Goal: Communication & Community: Answer question/provide support

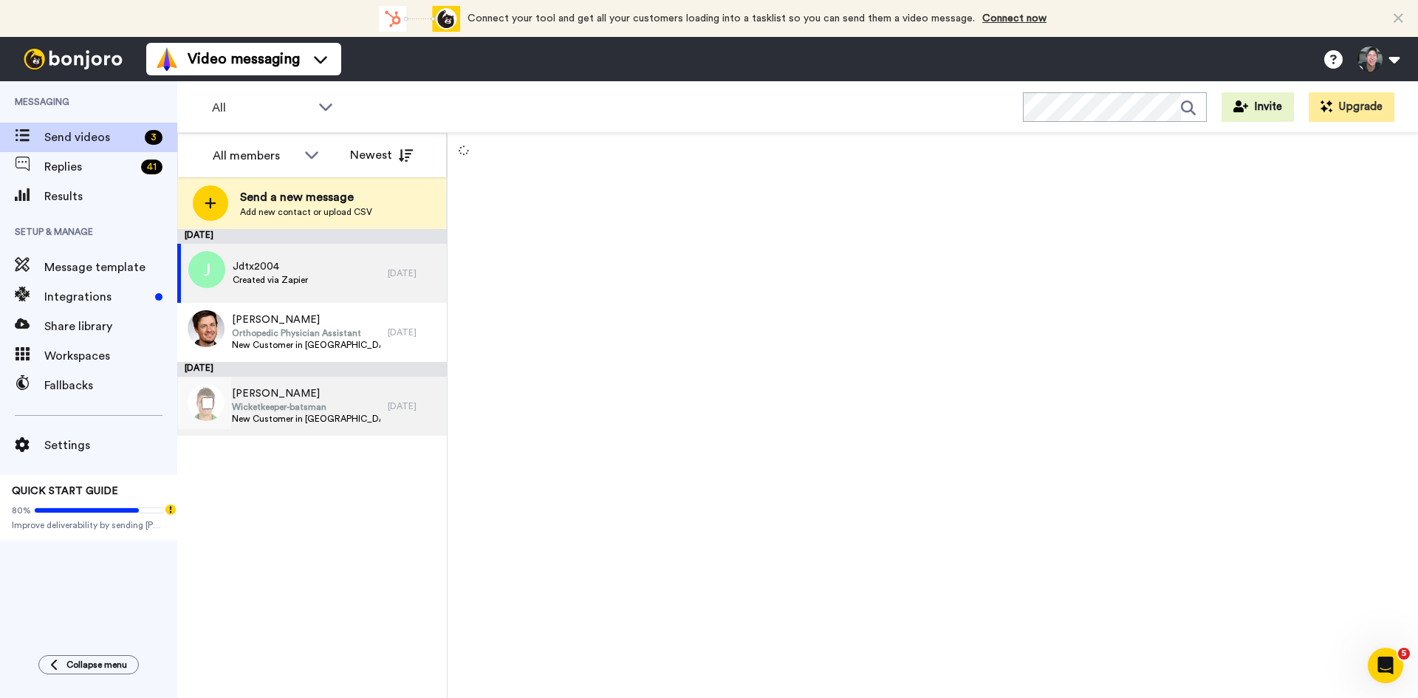
click at [305, 423] on span "New Customer in [GEOGRAPHIC_DATA]" at bounding box center [306, 419] width 148 height 12
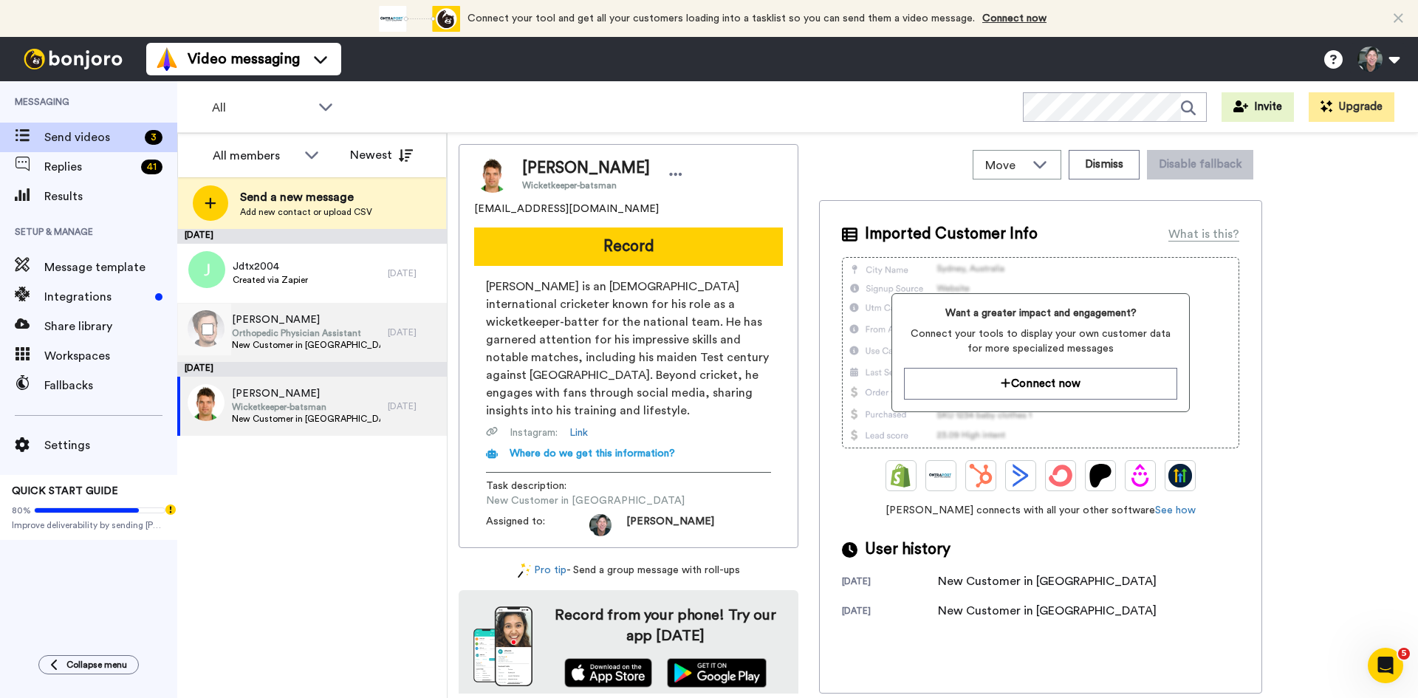
click at [291, 327] on span "Orthopedic Physician Assistant" at bounding box center [306, 333] width 148 height 12
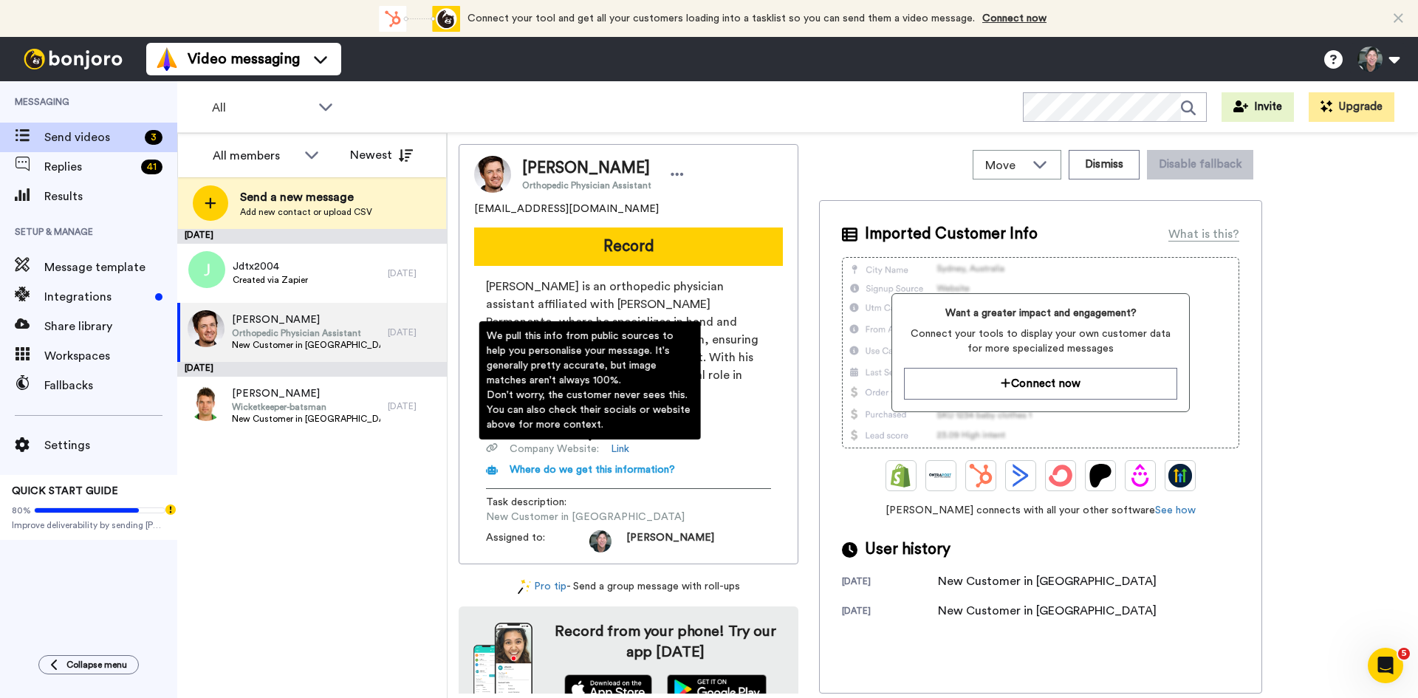
click at [553, 465] on span "Where do we get this information?" at bounding box center [592, 470] width 165 height 10
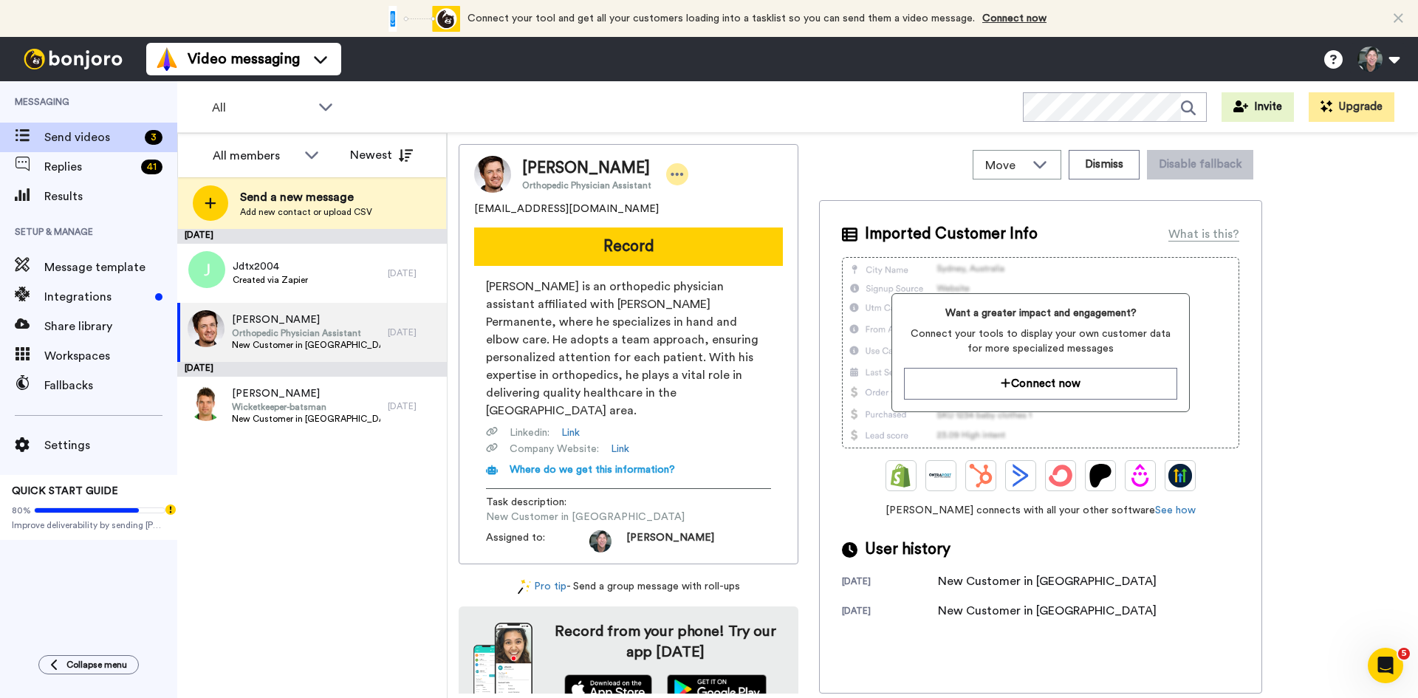
click at [672, 175] on icon at bounding box center [678, 174] width 13 height 3
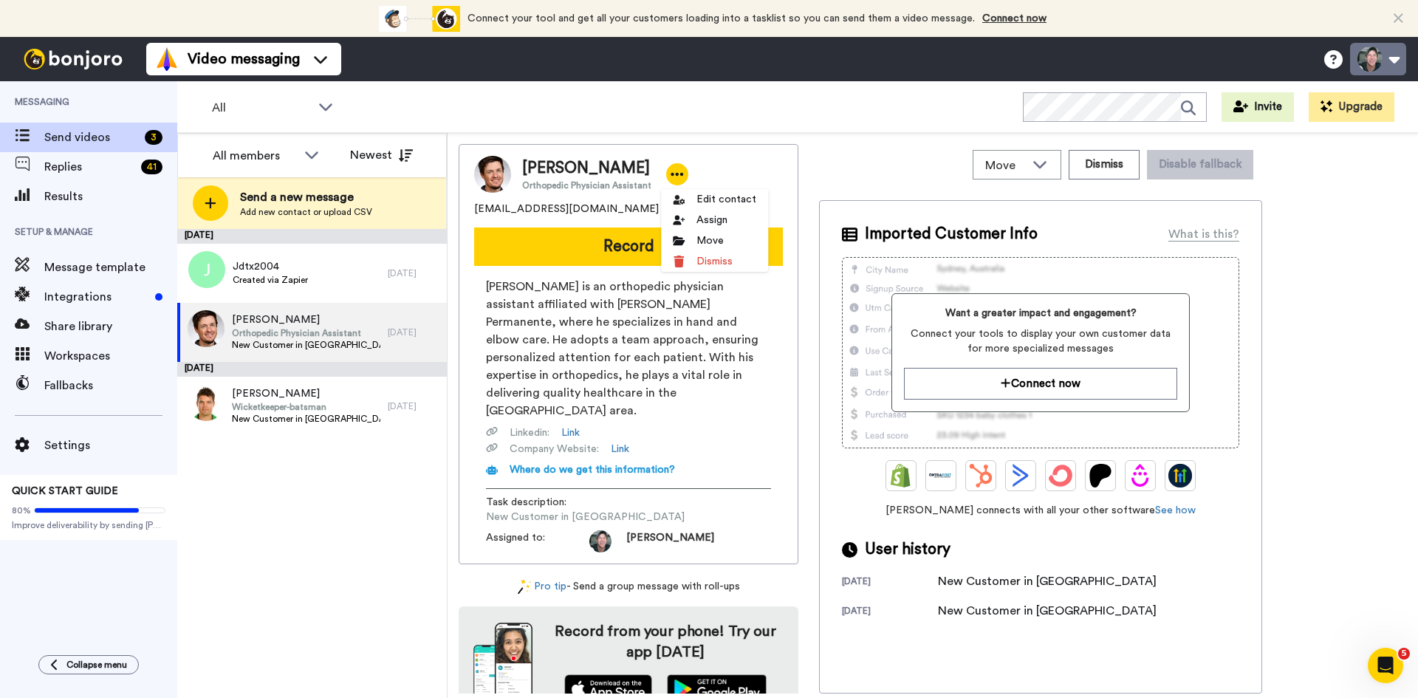
click at [1382, 62] on button at bounding box center [1378, 59] width 56 height 33
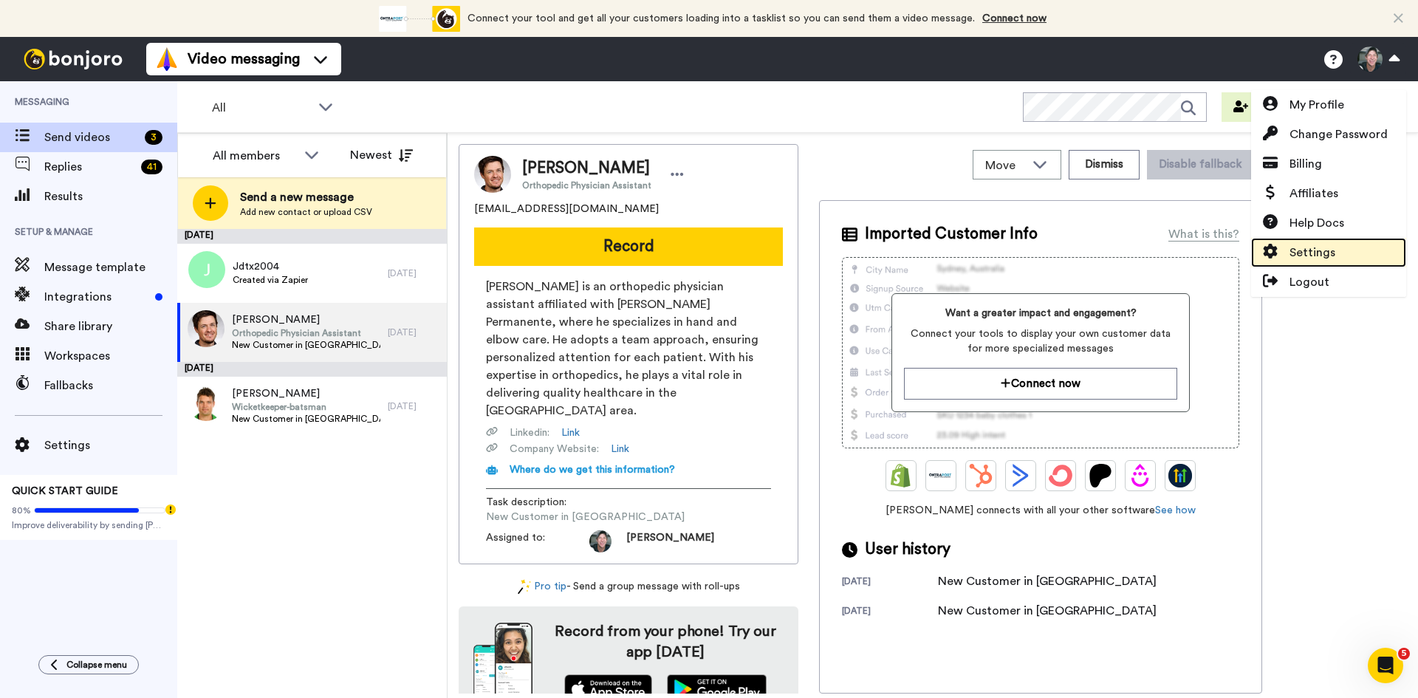
click at [1298, 252] on span "Settings" at bounding box center [1313, 253] width 46 height 18
click at [1327, 253] on span "Settings" at bounding box center [1313, 253] width 46 height 18
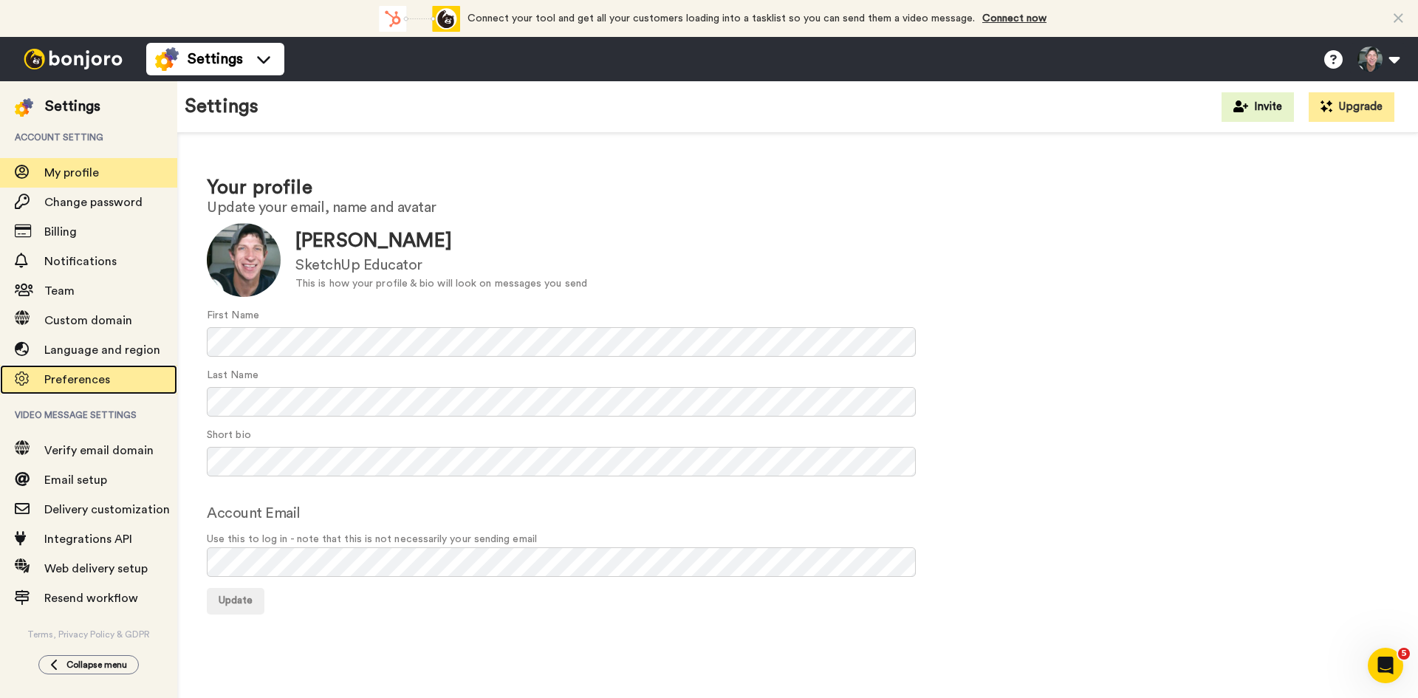
click at [49, 381] on span "Preferences" at bounding box center [77, 380] width 66 height 12
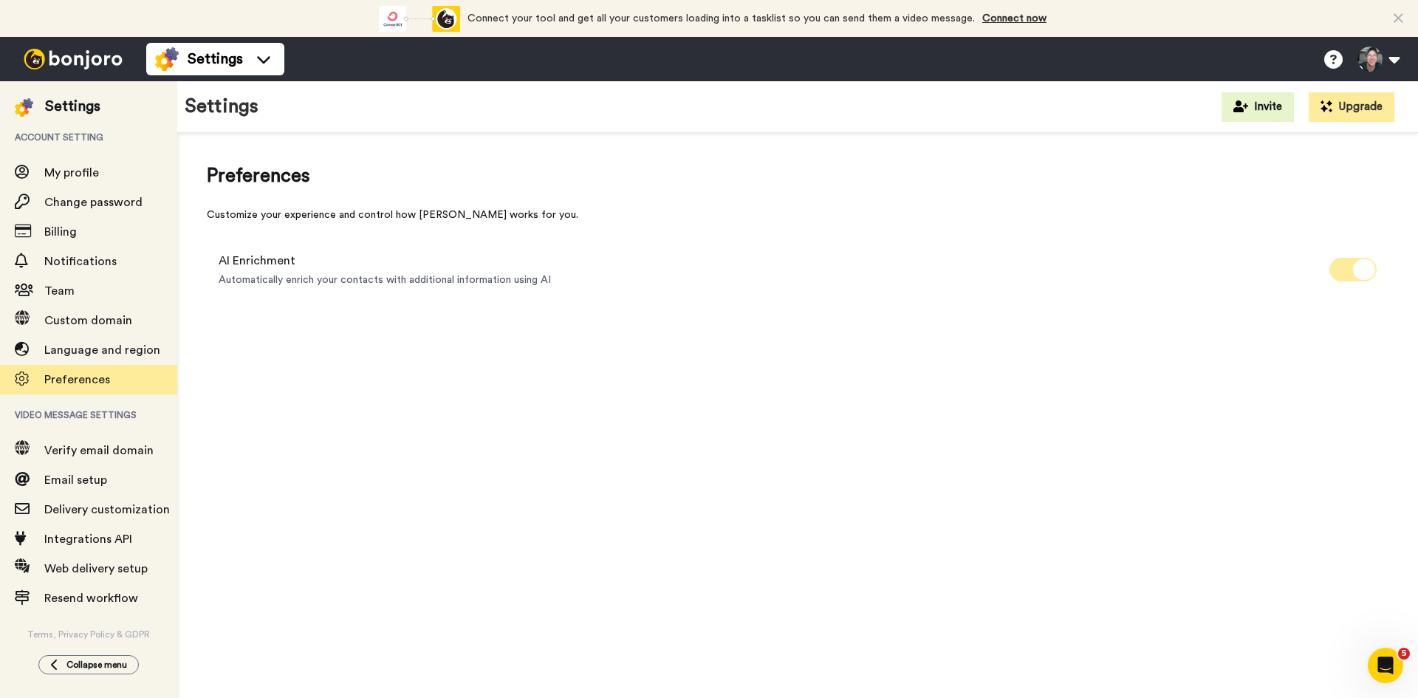
click at [1348, 273] on span at bounding box center [1353, 270] width 47 height 24
click at [67, 65] on img at bounding box center [73, 59] width 111 height 21
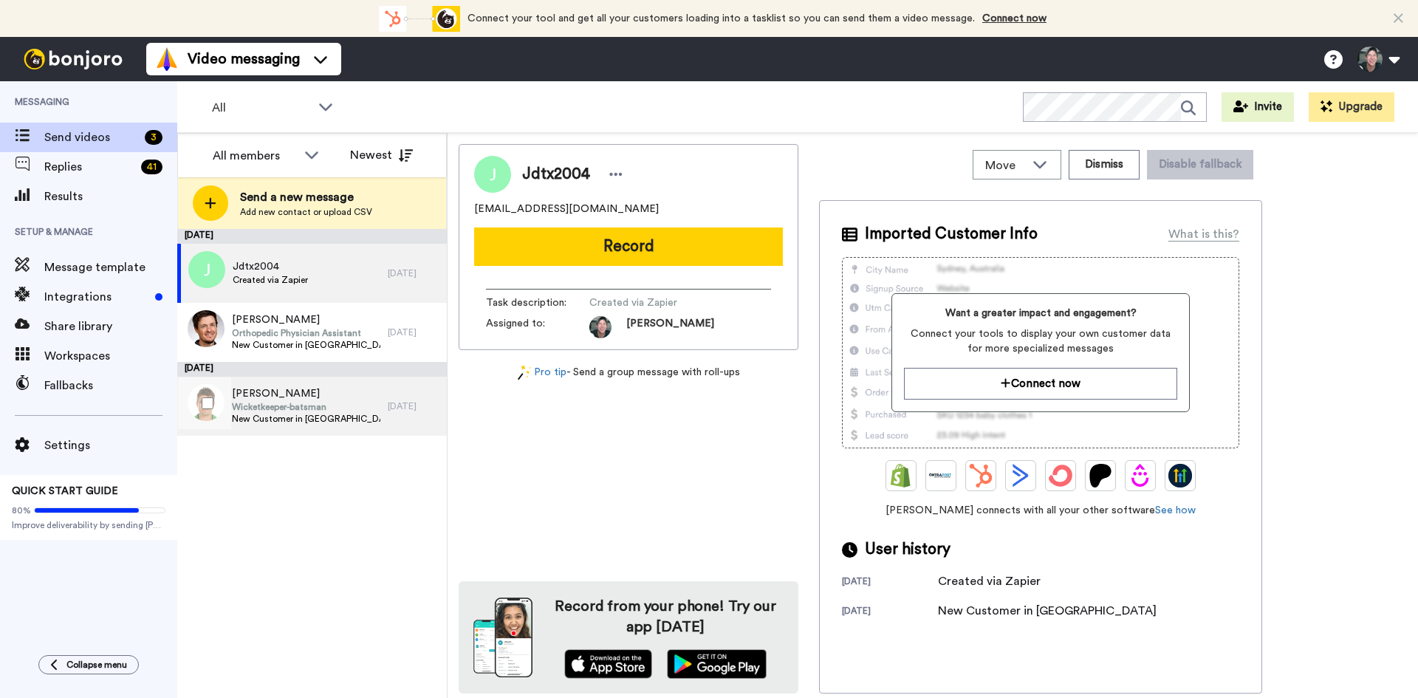
click at [302, 408] on span "Wicketkeeper-batsman" at bounding box center [306, 407] width 148 height 12
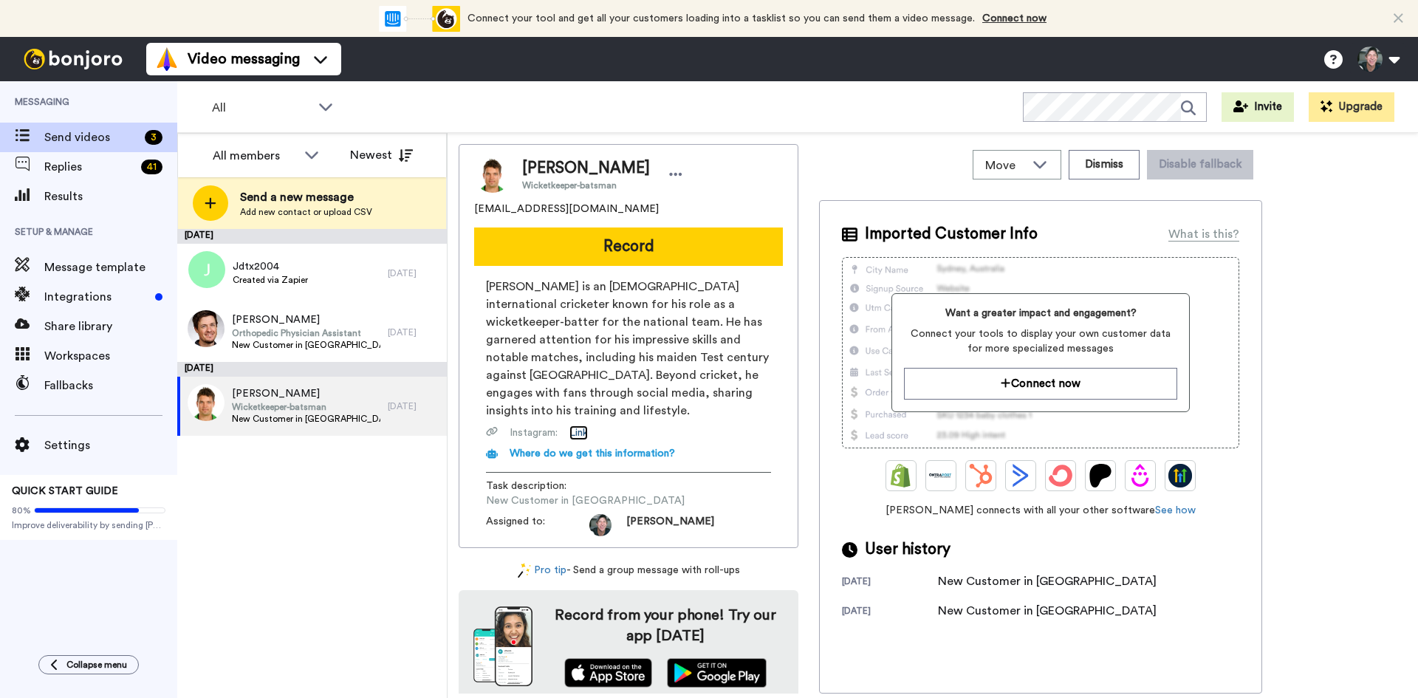
click at [575, 426] on link "Link" at bounding box center [579, 433] width 18 height 15
click at [665, 171] on div at bounding box center [676, 174] width 22 height 22
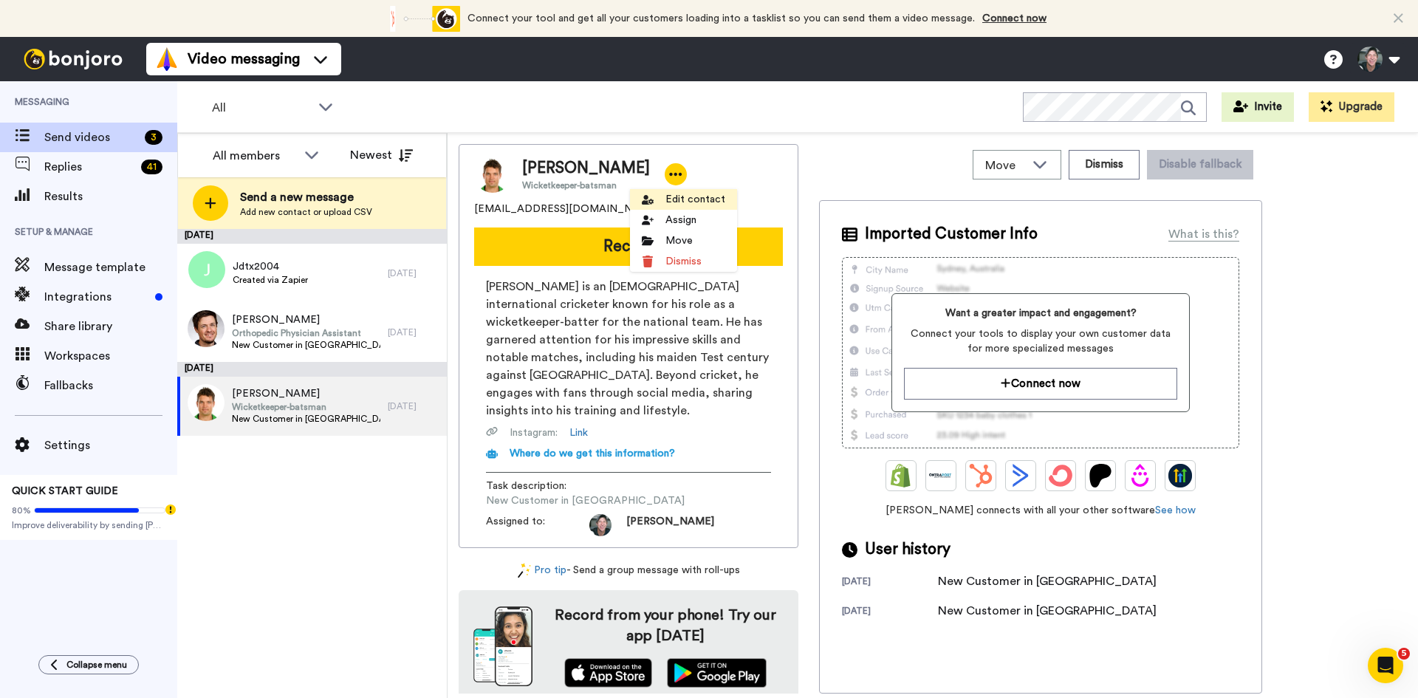
click at [672, 194] on li "Edit contact" at bounding box center [683, 199] width 107 height 21
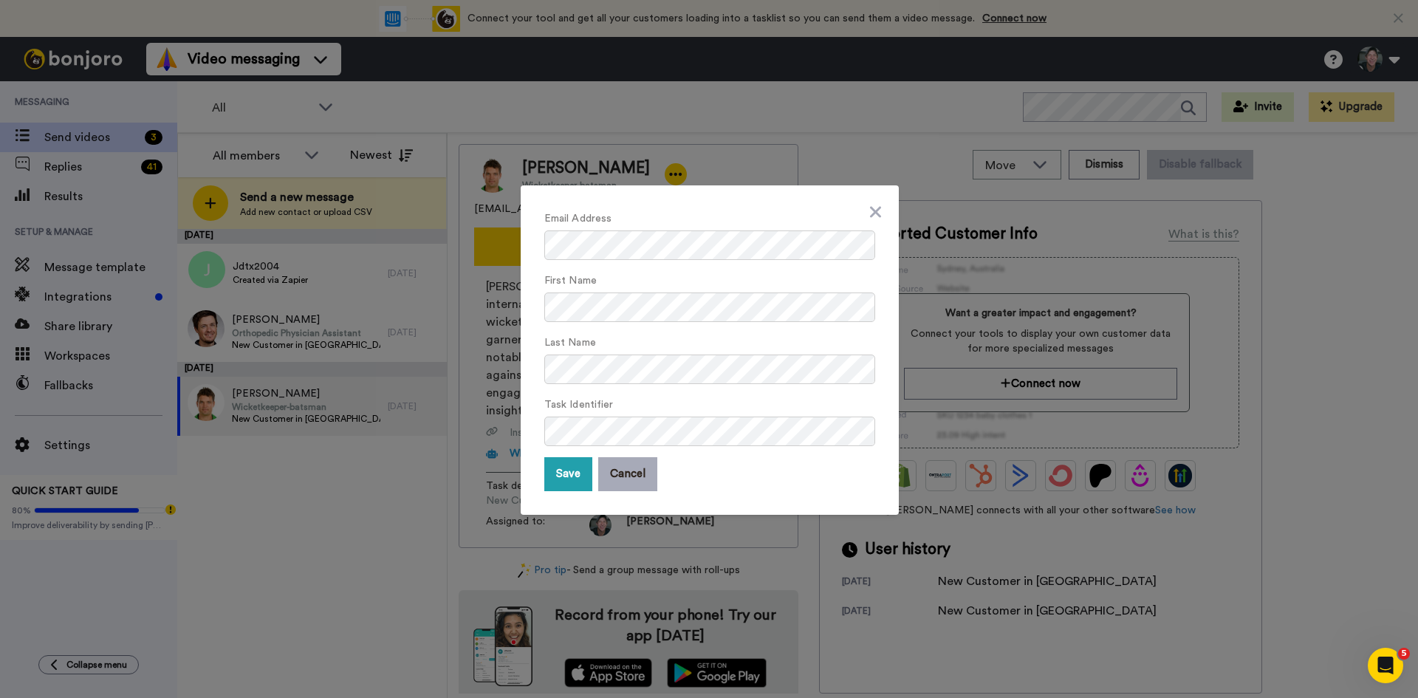
click at [623, 476] on button "Cancel" at bounding box center [627, 474] width 59 height 34
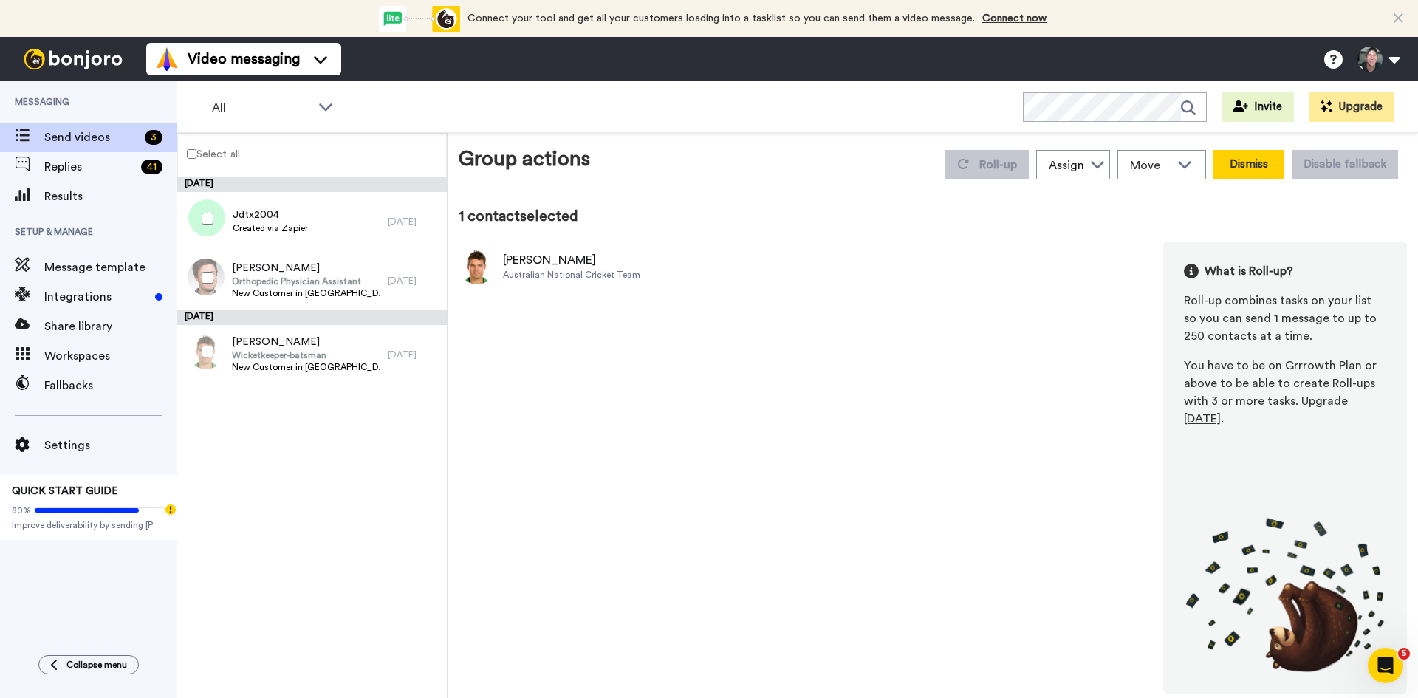
click at [1248, 160] on button "Dismiss" at bounding box center [1249, 165] width 71 height 30
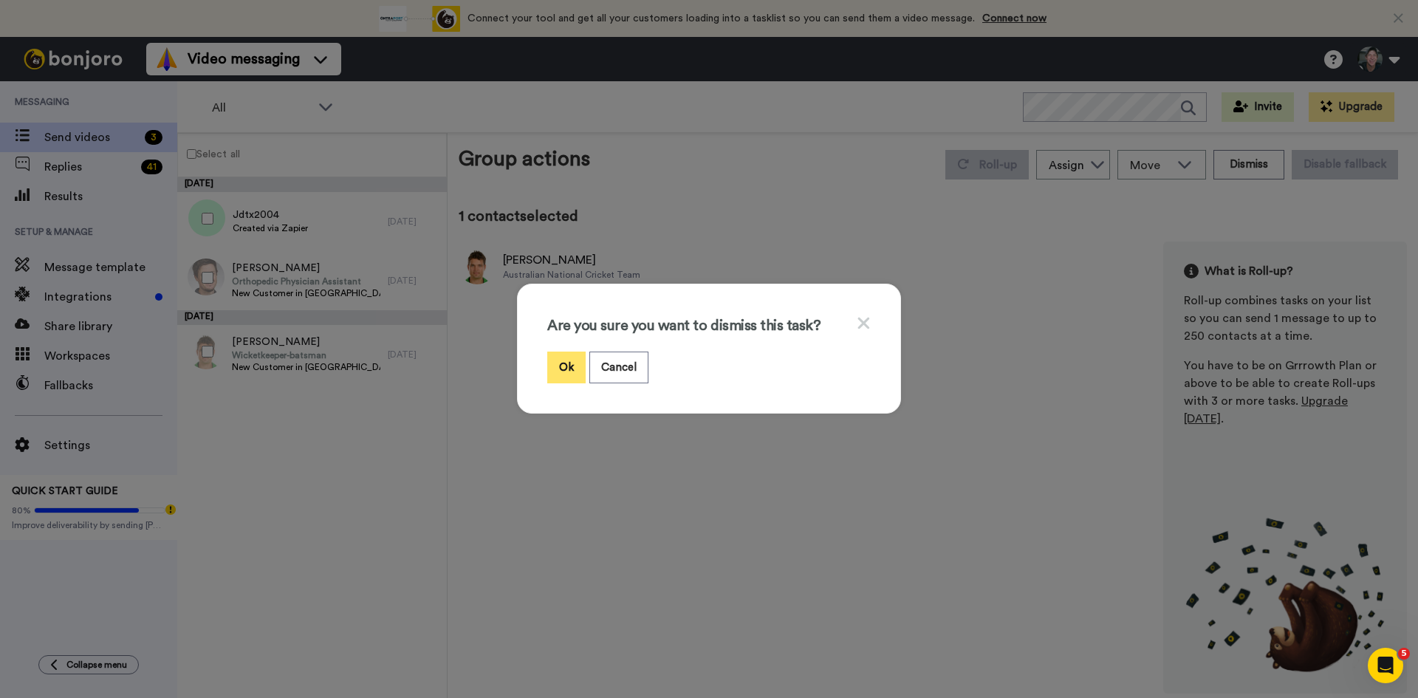
click at [560, 371] on button "Ok" at bounding box center [566, 368] width 38 height 32
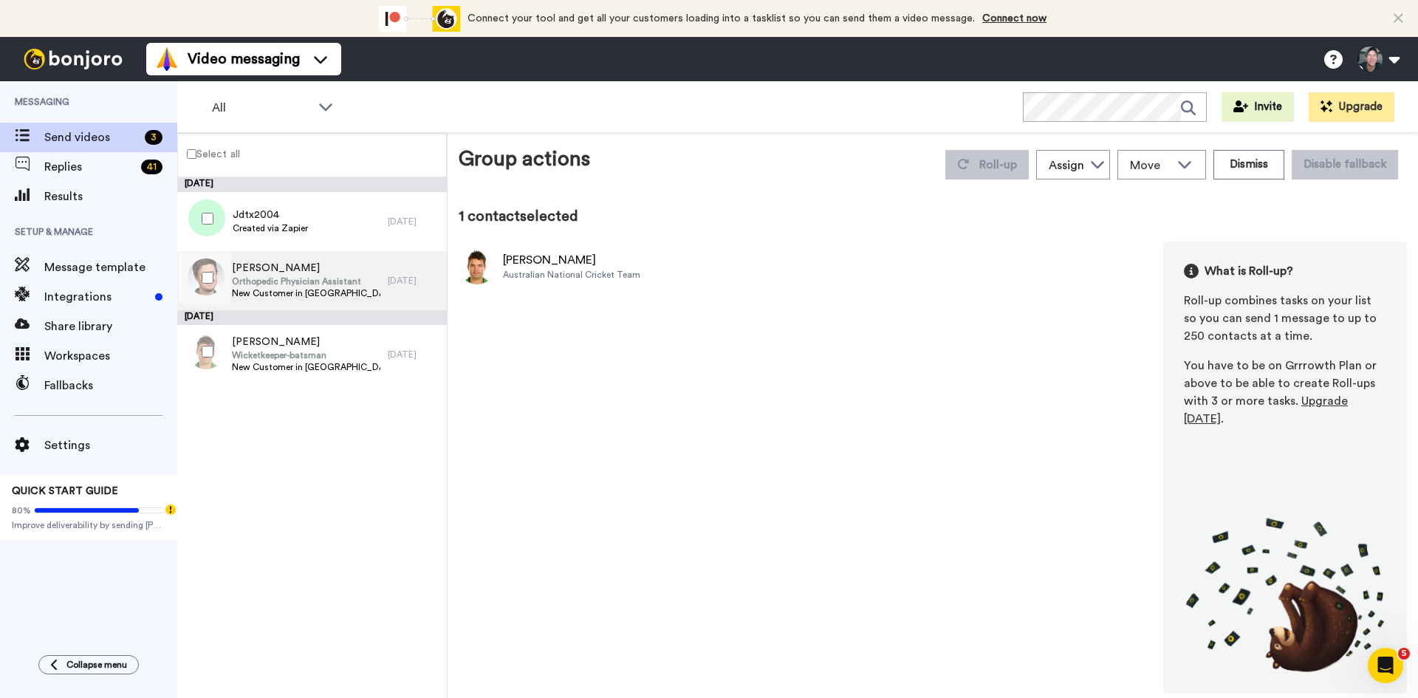
click at [279, 236] on div "Jdtx2004 Created via Zapier" at bounding box center [270, 222] width 75 height 28
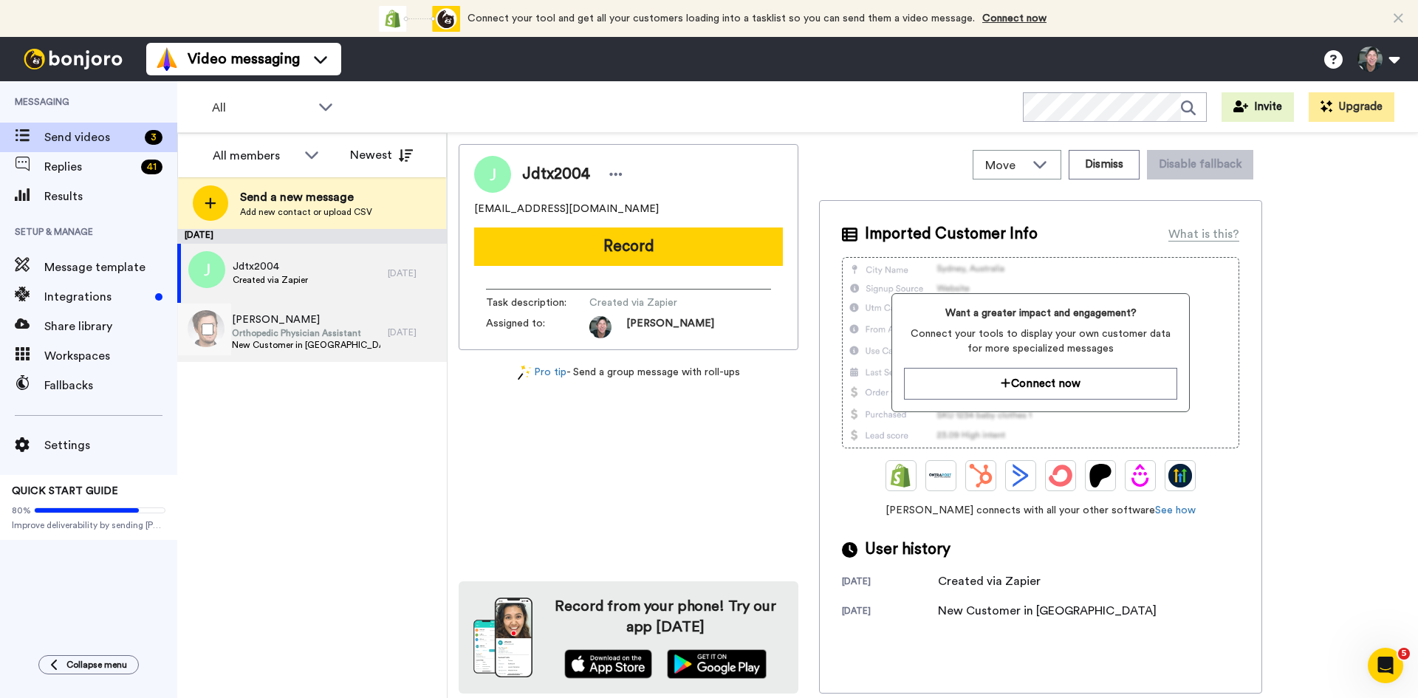
click at [250, 332] on span "Orthopedic Physician Assistant" at bounding box center [306, 333] width 148 height 12
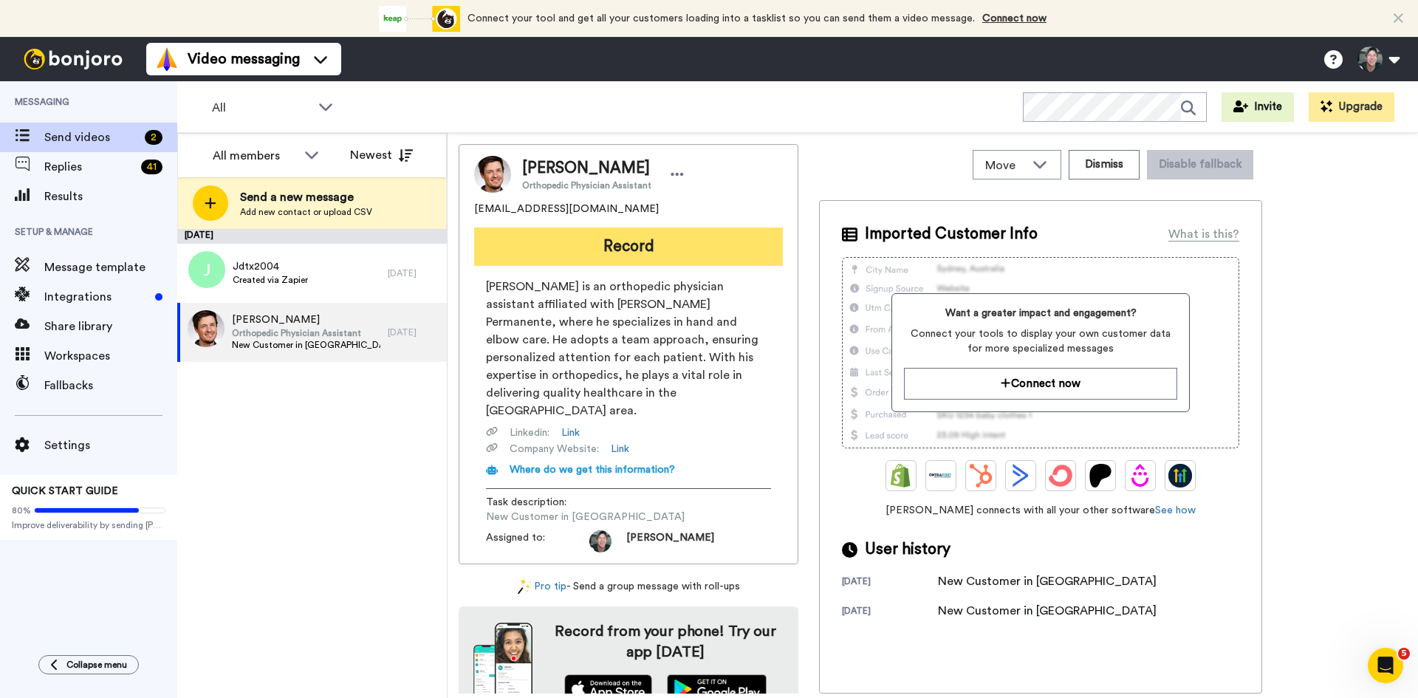
click at [606, 239] on button "Record" at bounding box center [628, 247] width 309 height 38
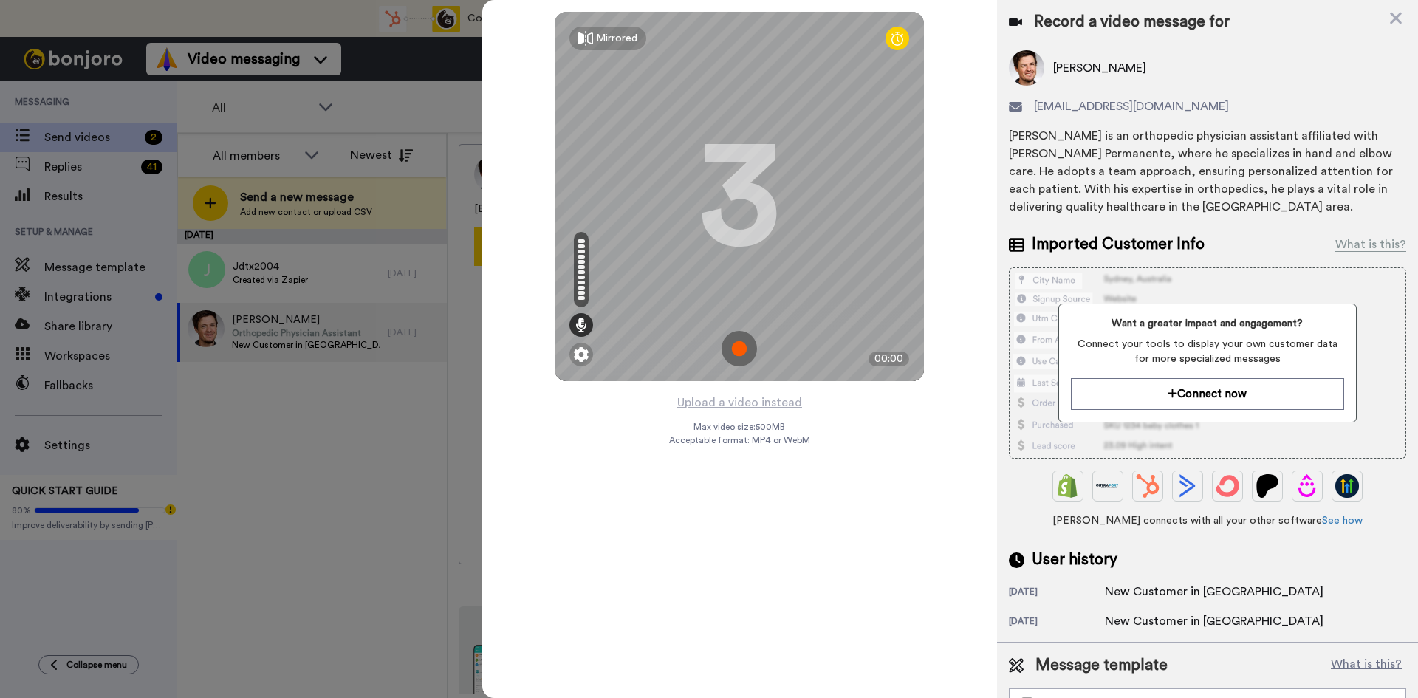
click at [741, 349] on img at bounding box center [739, 348] width 35 height 35
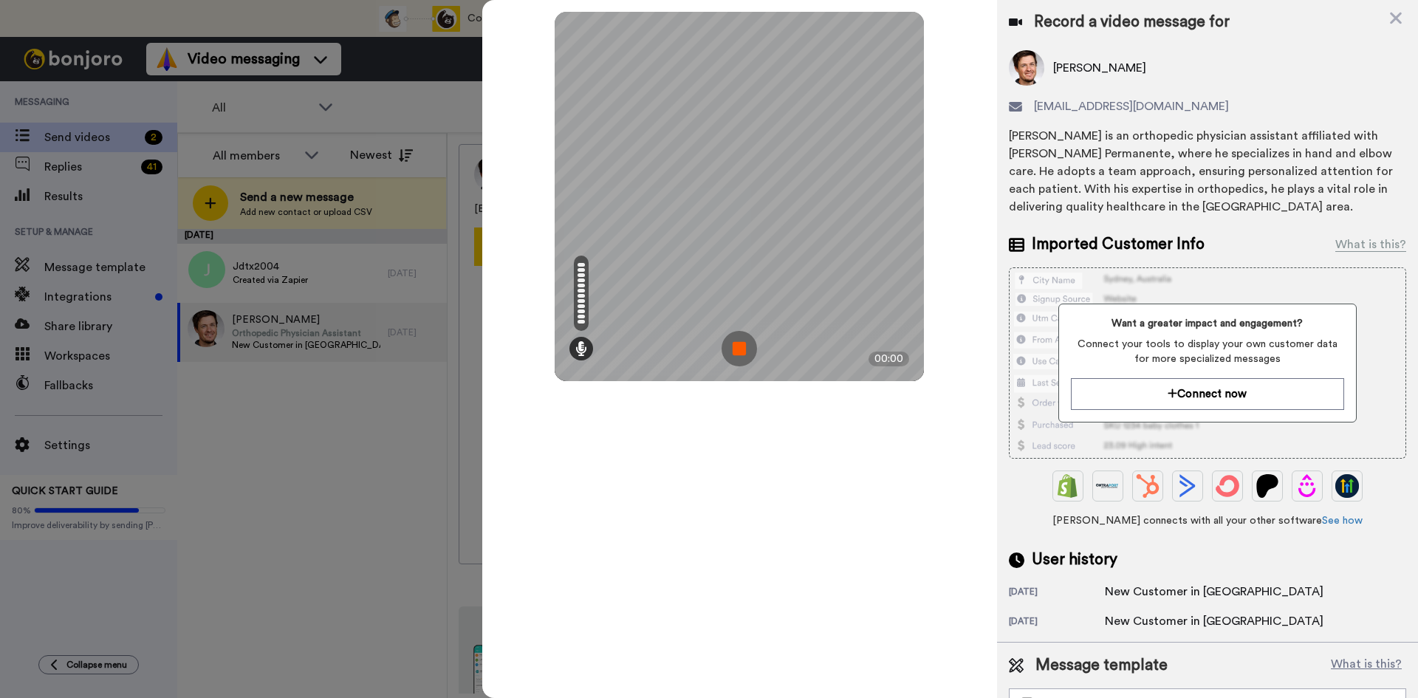
click at [734, 346] on img at bounding box center [739, 348] width 35 height 35
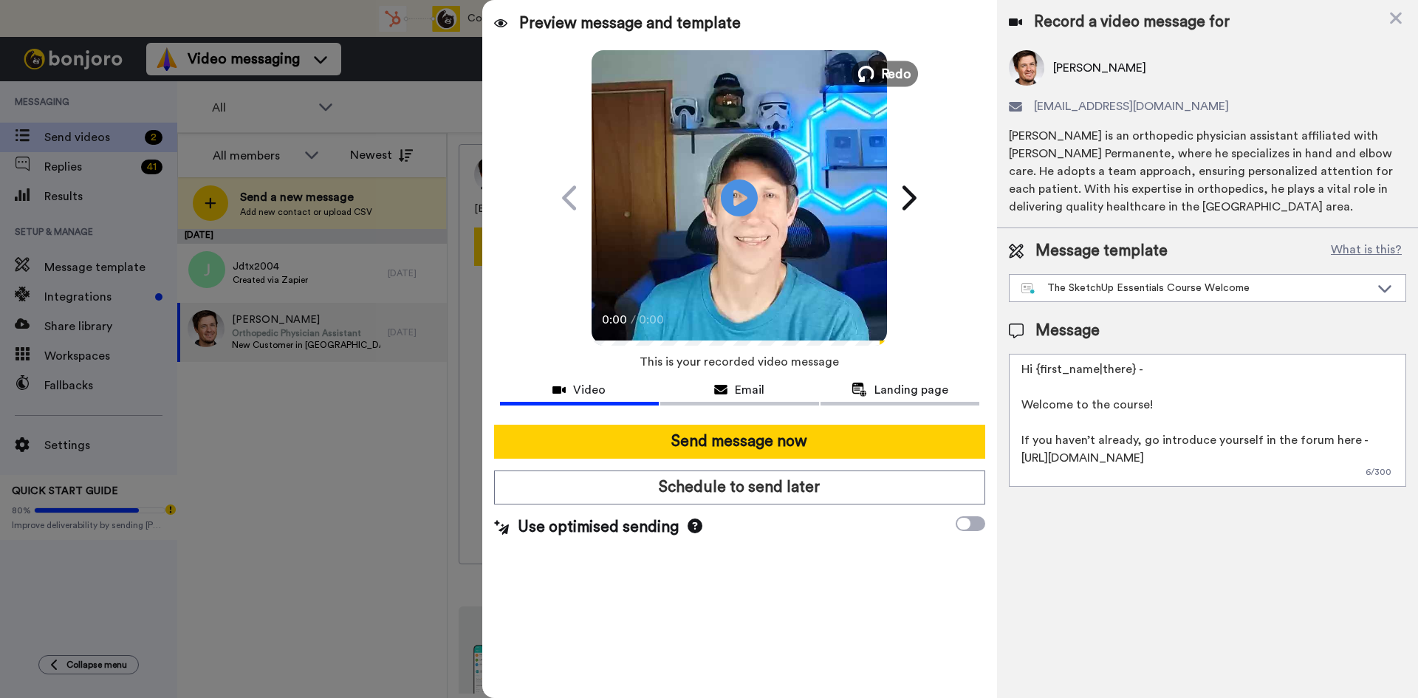
click at [877, 69] on button "Redo" at bounding box center [885, 74] width 66 height 26
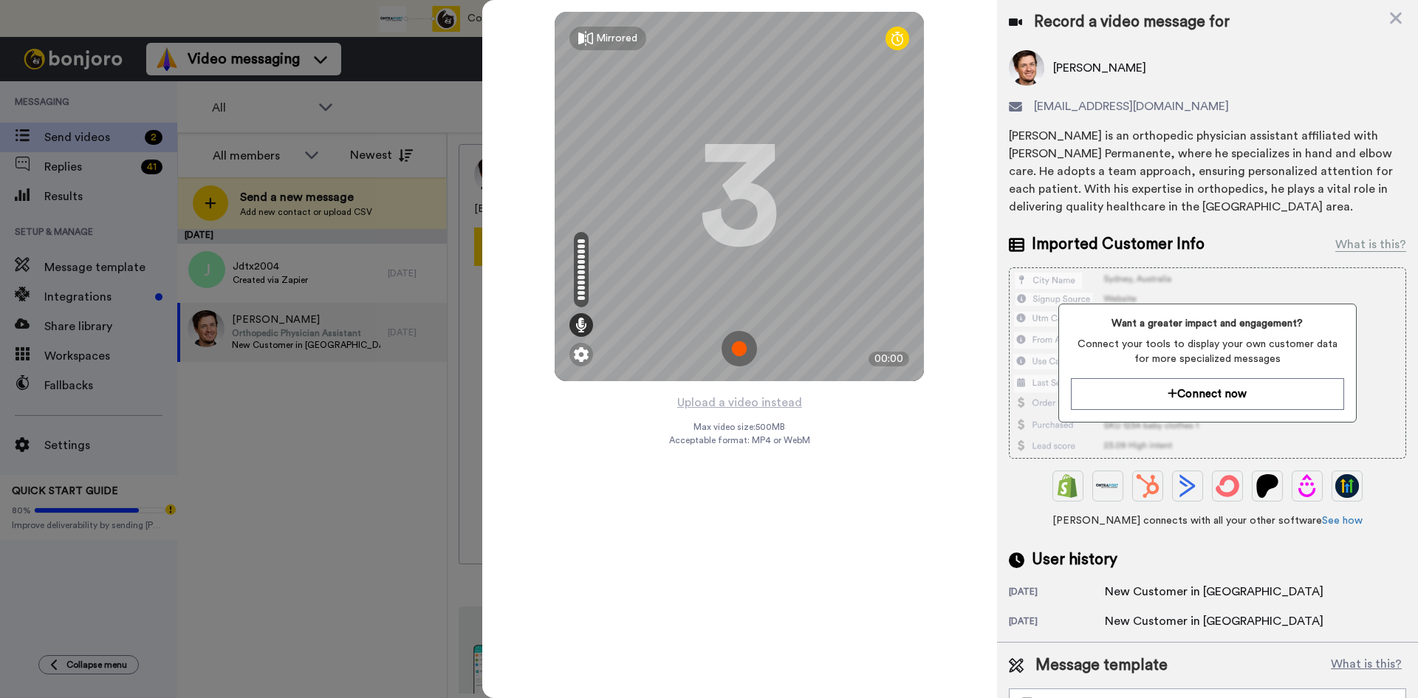
click at [739, 349] on img at bounding box center [739, 348] width 35 height 35
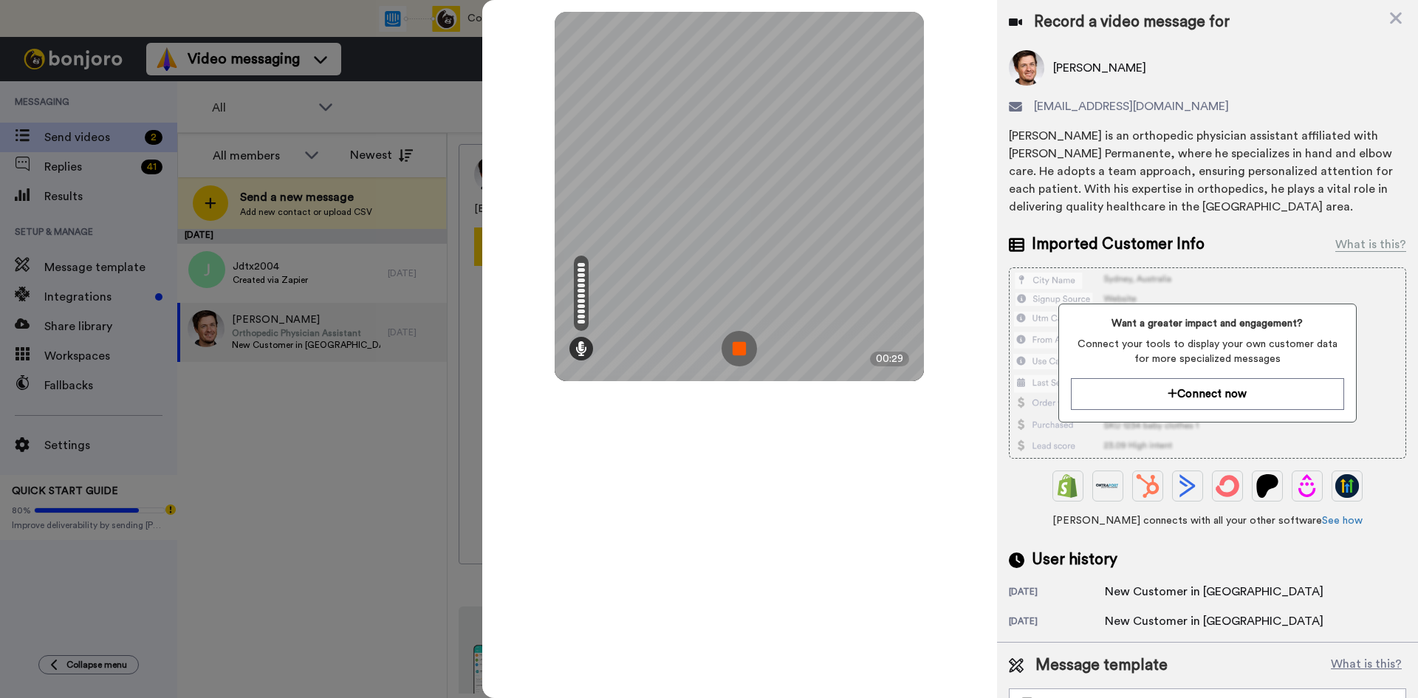
click at [739, 346] on img at bounding box center [739, 348] width 35 height 35
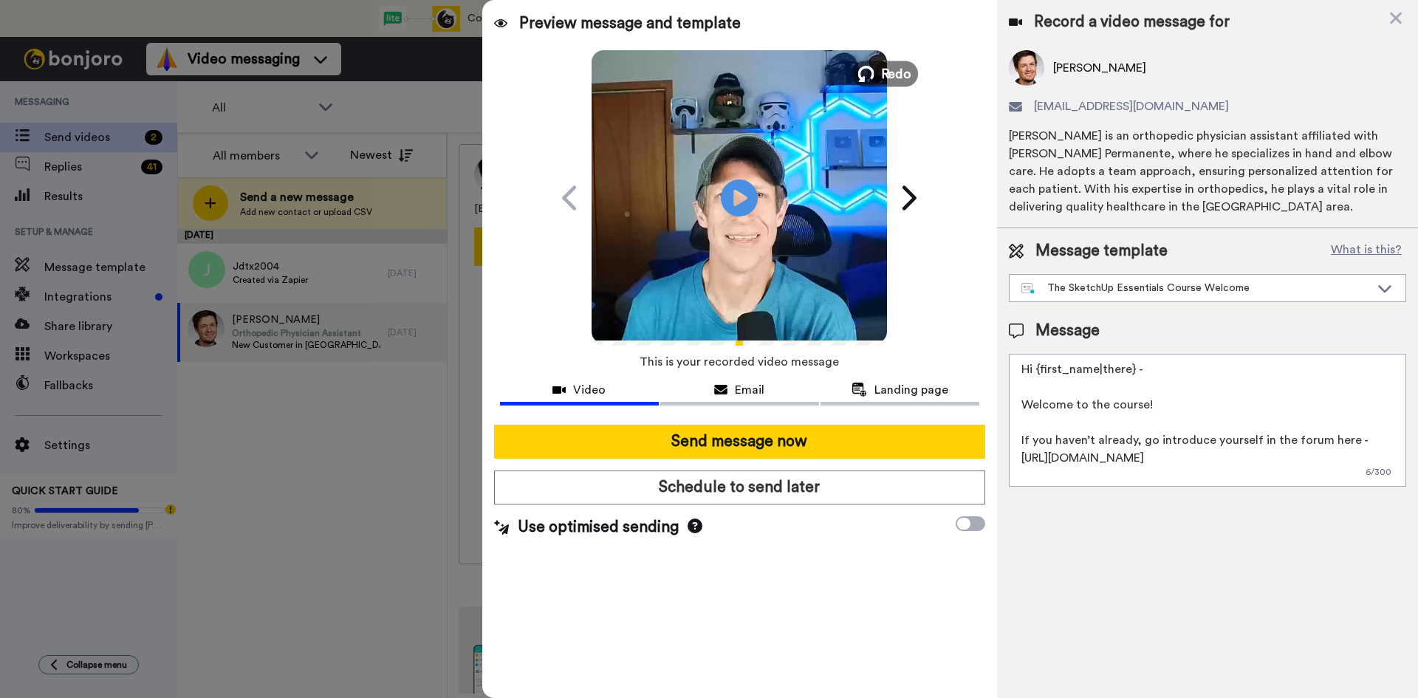
click at [881, 69] on button "Redo" at bounding box center [885, 74] width 66 height 26
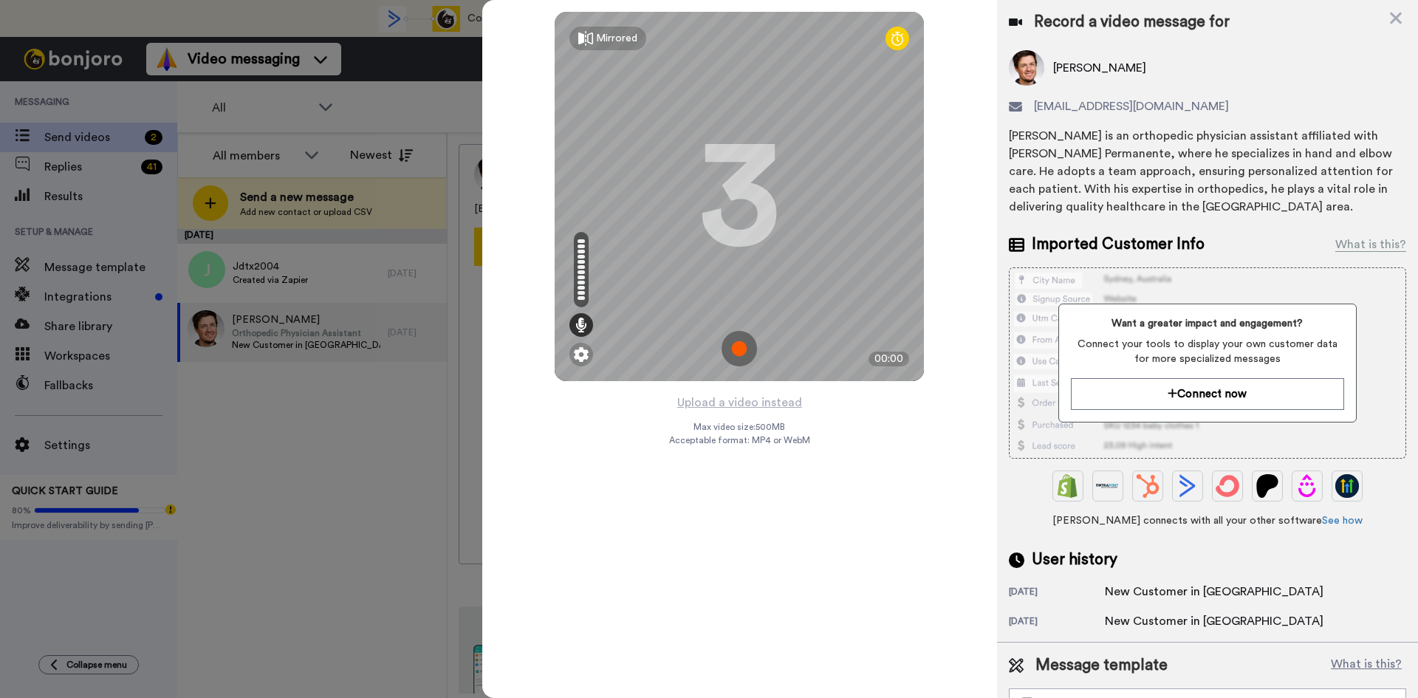
click at [738, 349] on img at bounding box center [739, 348] width 35 height 35
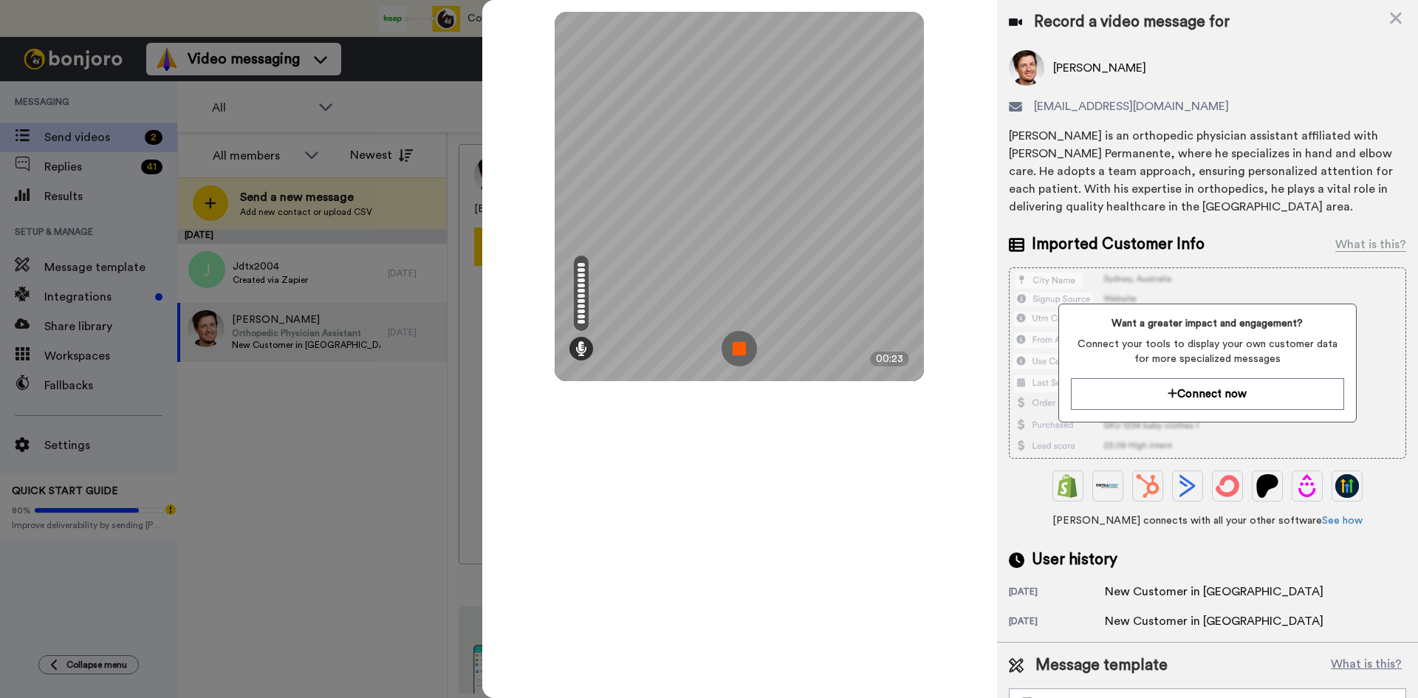
click at [738, 349] on img at bounding box center [739, 348] width 35 height 35
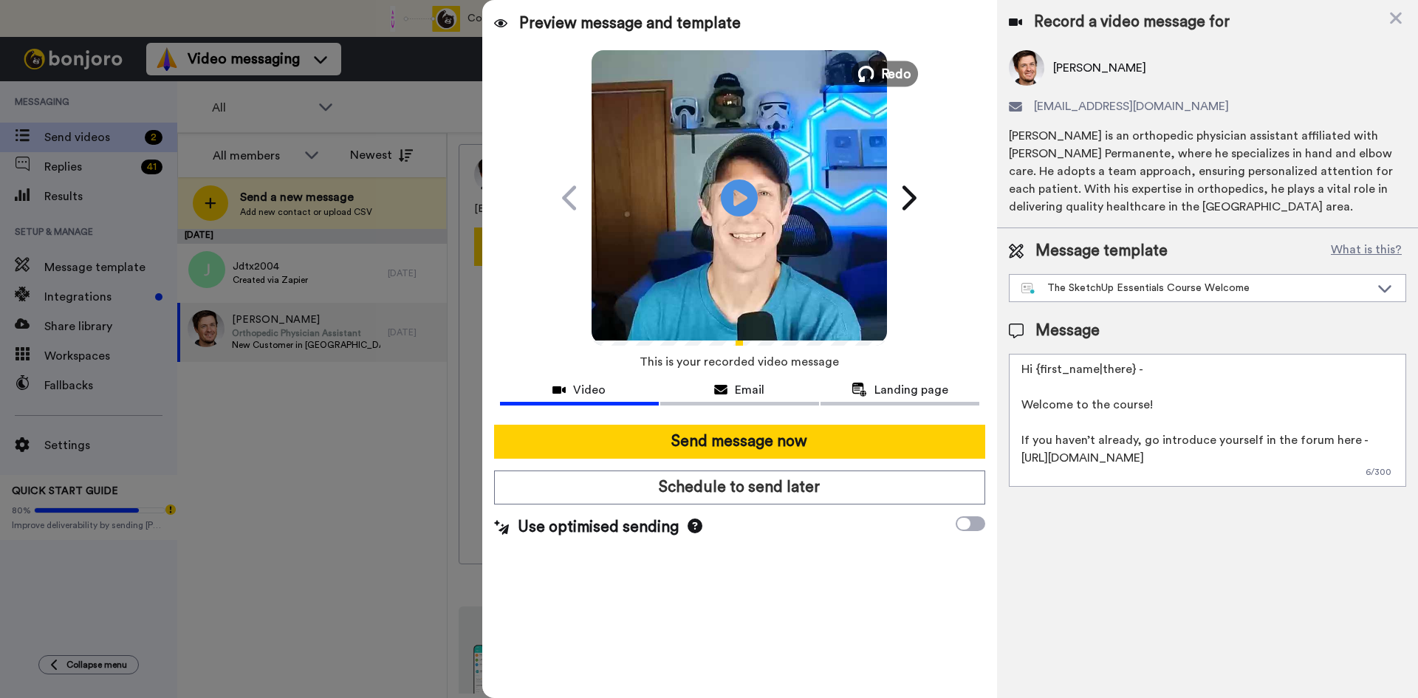
click at [898, 69] on span "Redo" at bounding box center [896, 73] width 31 height 19
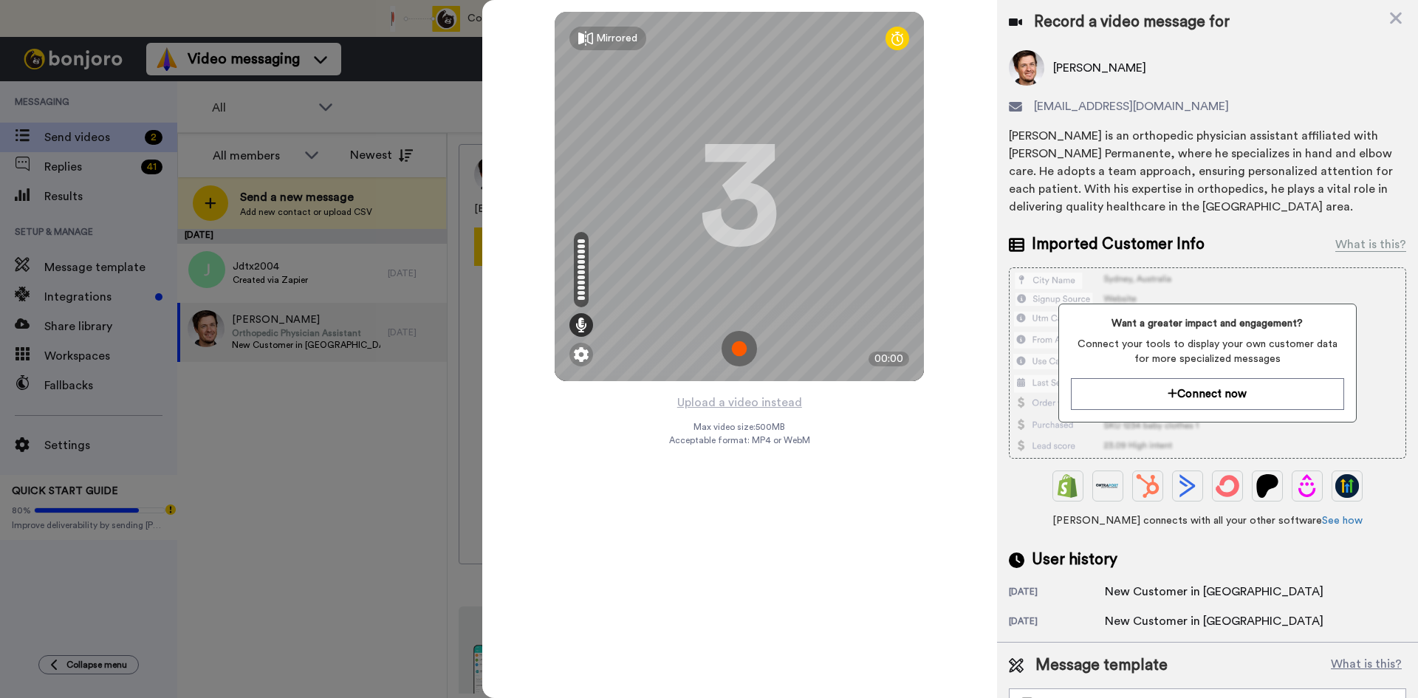
click at [739, 354] on img at bounding box center [739, 348] width 35 height 35
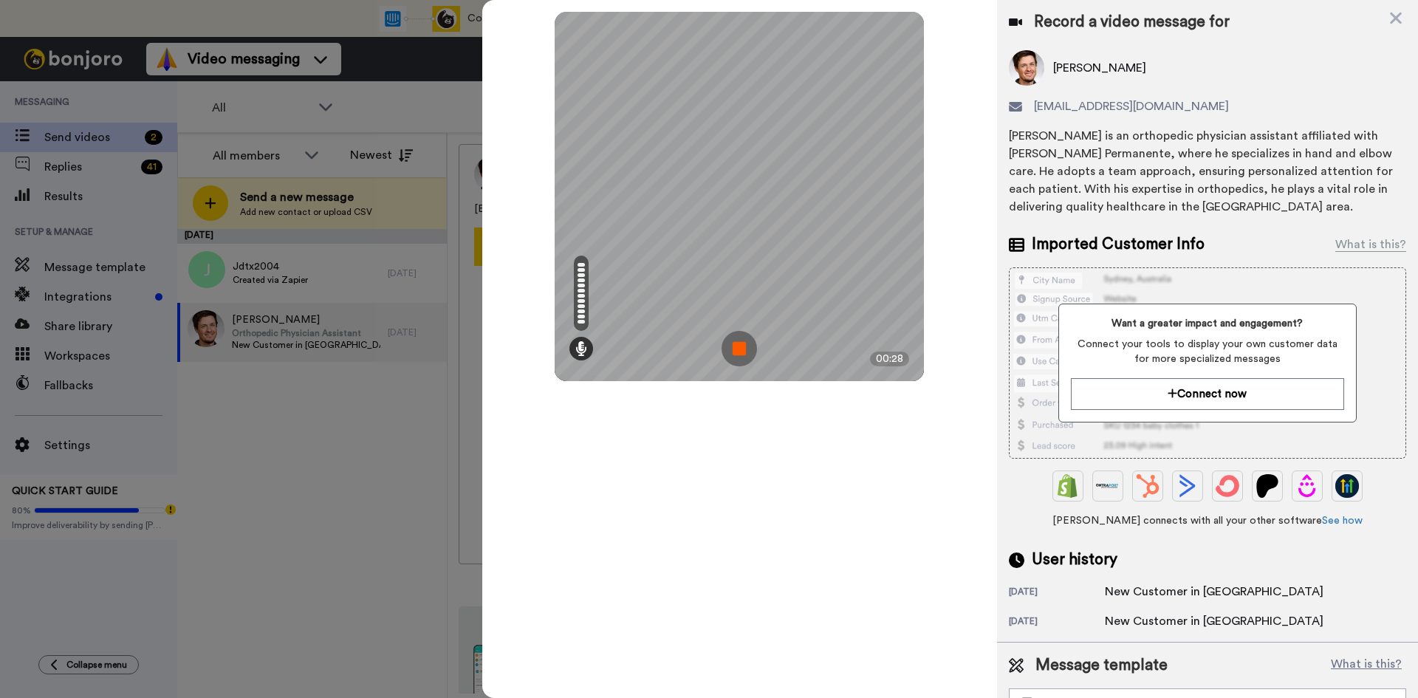
click at [910, 457] on div "Mirrored Redo 3 00:28" at bounding box center [739, 349] width 515 height 698
click at [738, 338] on img at bounding box center [739, 348] width 35 height 35
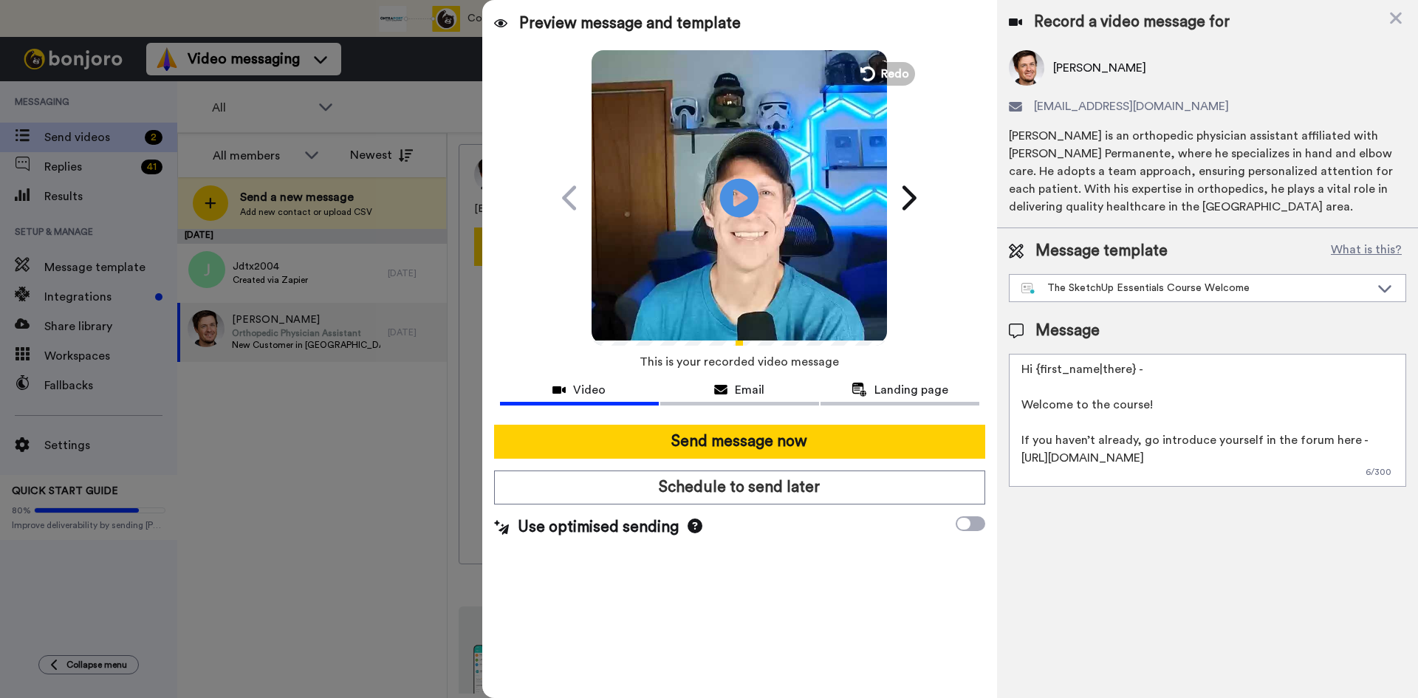
click at [742, 198] on icon "Play/Pause" at bounding box center [739, 198] width 39 height 70
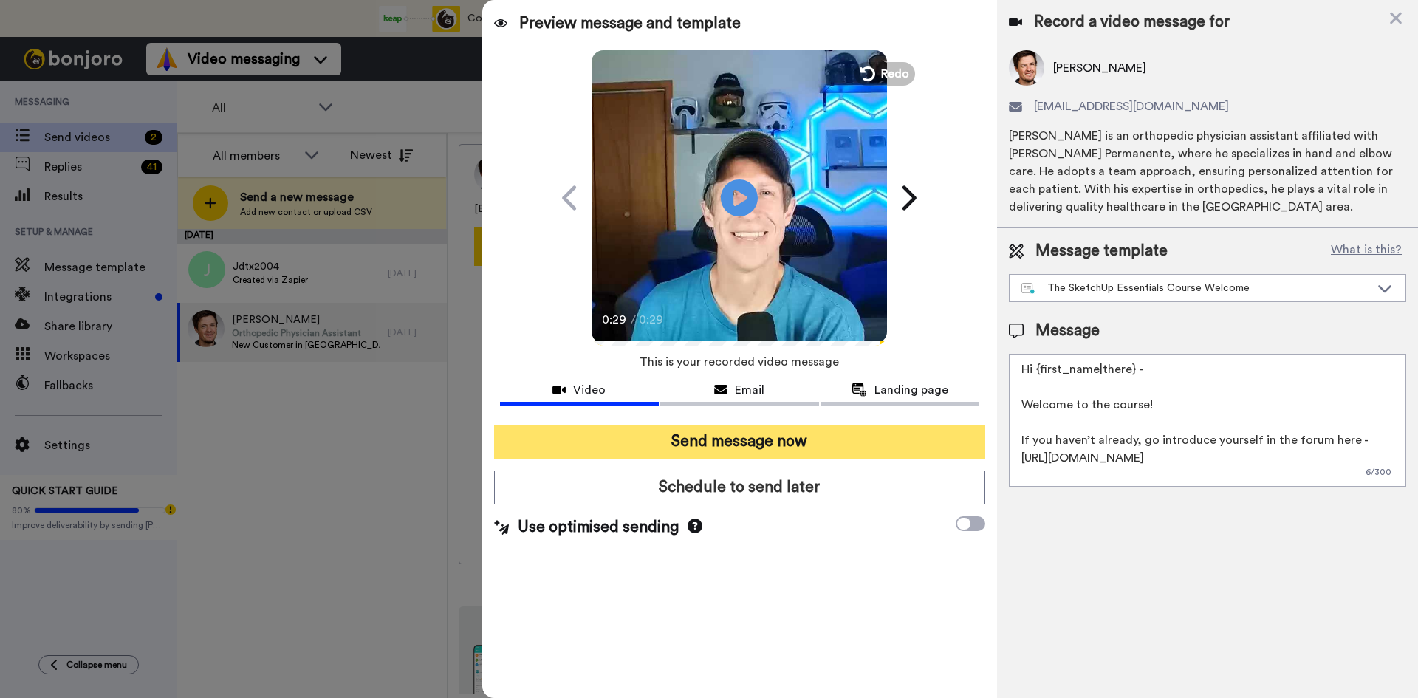
click at [759, 439] on button "Send message now" at bounding box center [739, 442] width 491 height 34
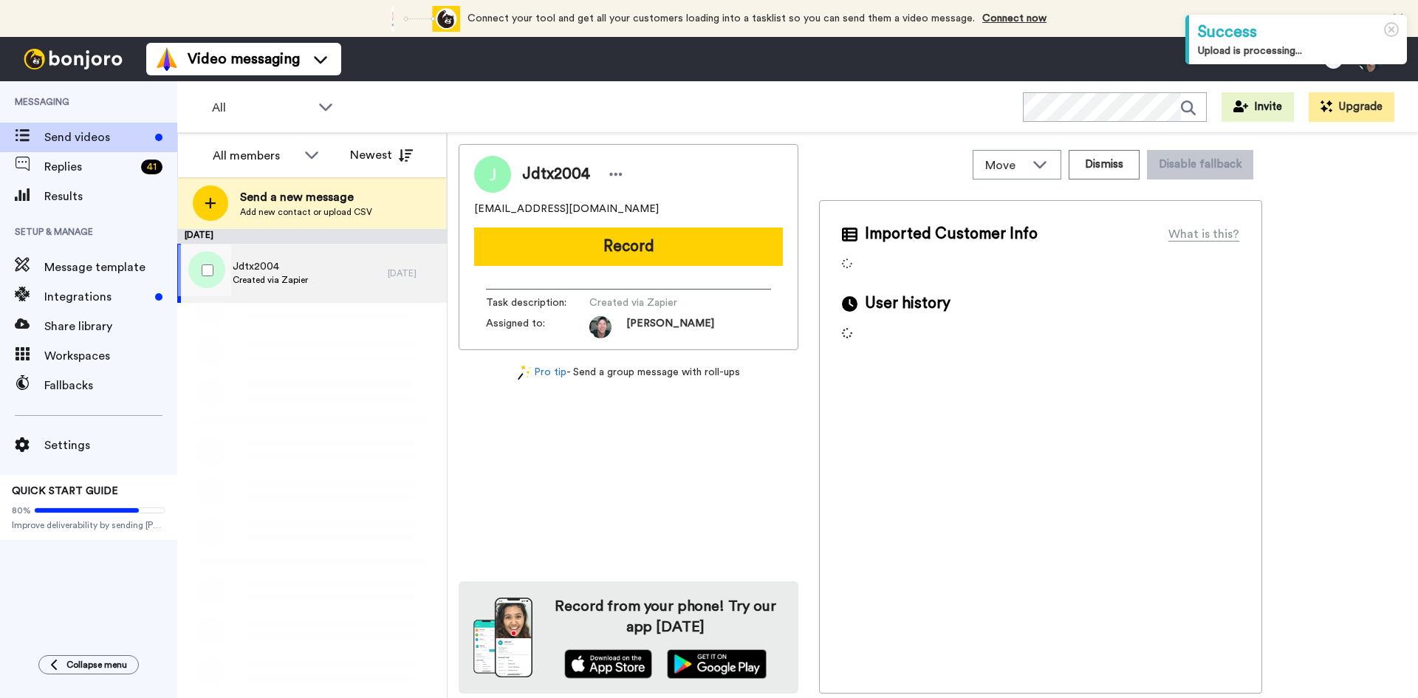
click at [253, 257] on div "Jdtx2004 Created via Zapier" at bounding box center [282, 273] width 211 height 59
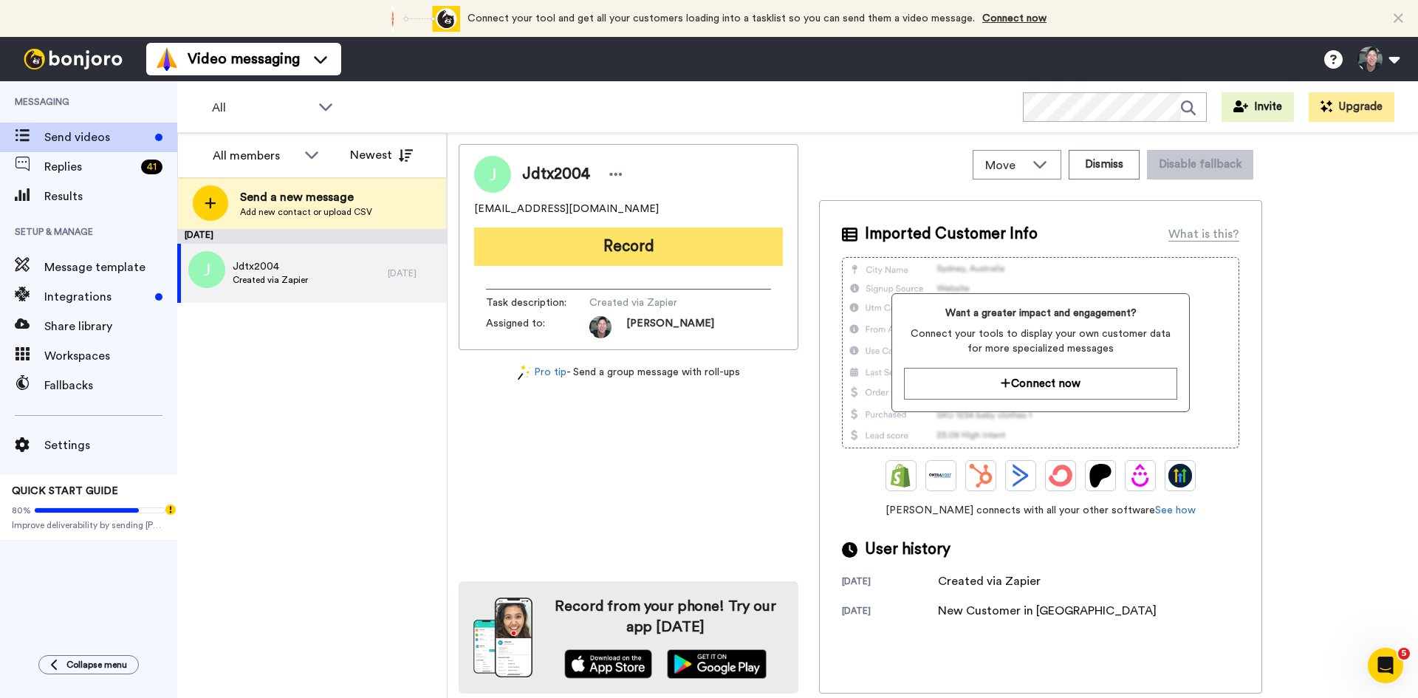
click at [628, 259] on button "Record" at bounding box center [628, 247] width 309 height 38
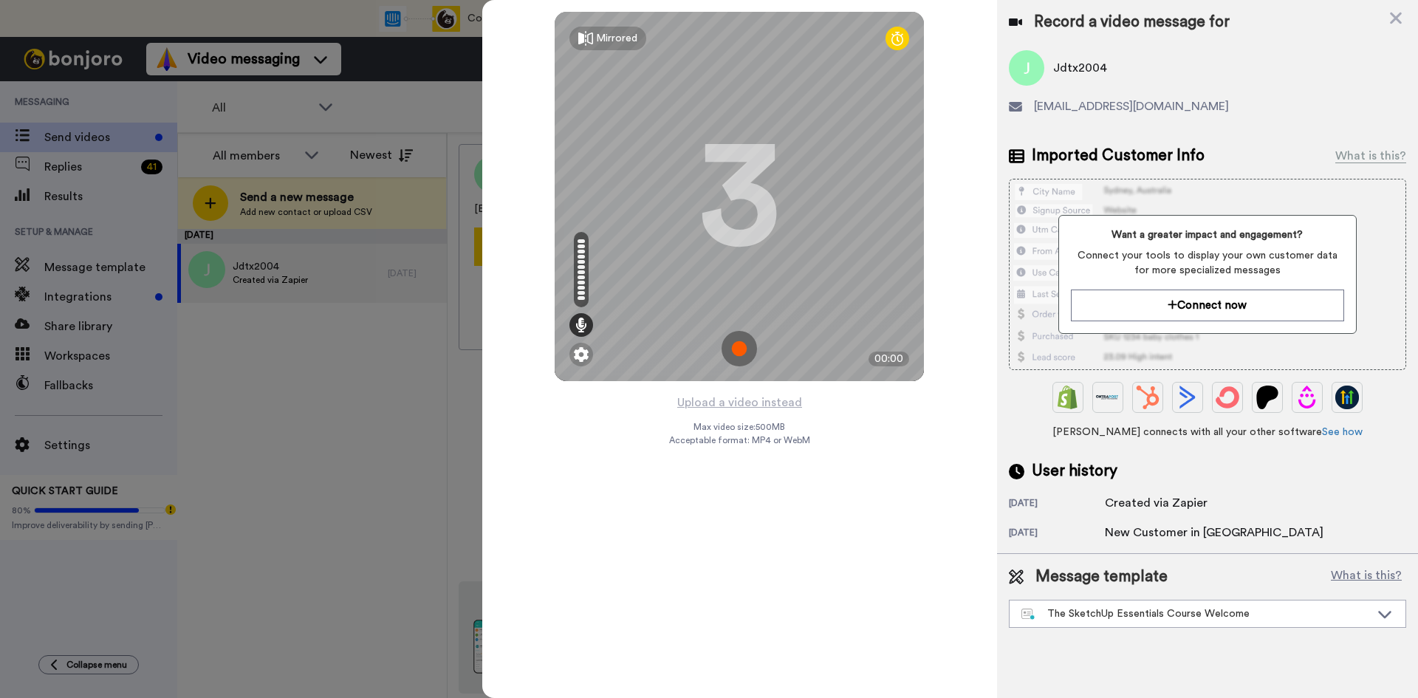
click at [731, 344] on img at bounding box center [739, 348] width 35 height 35
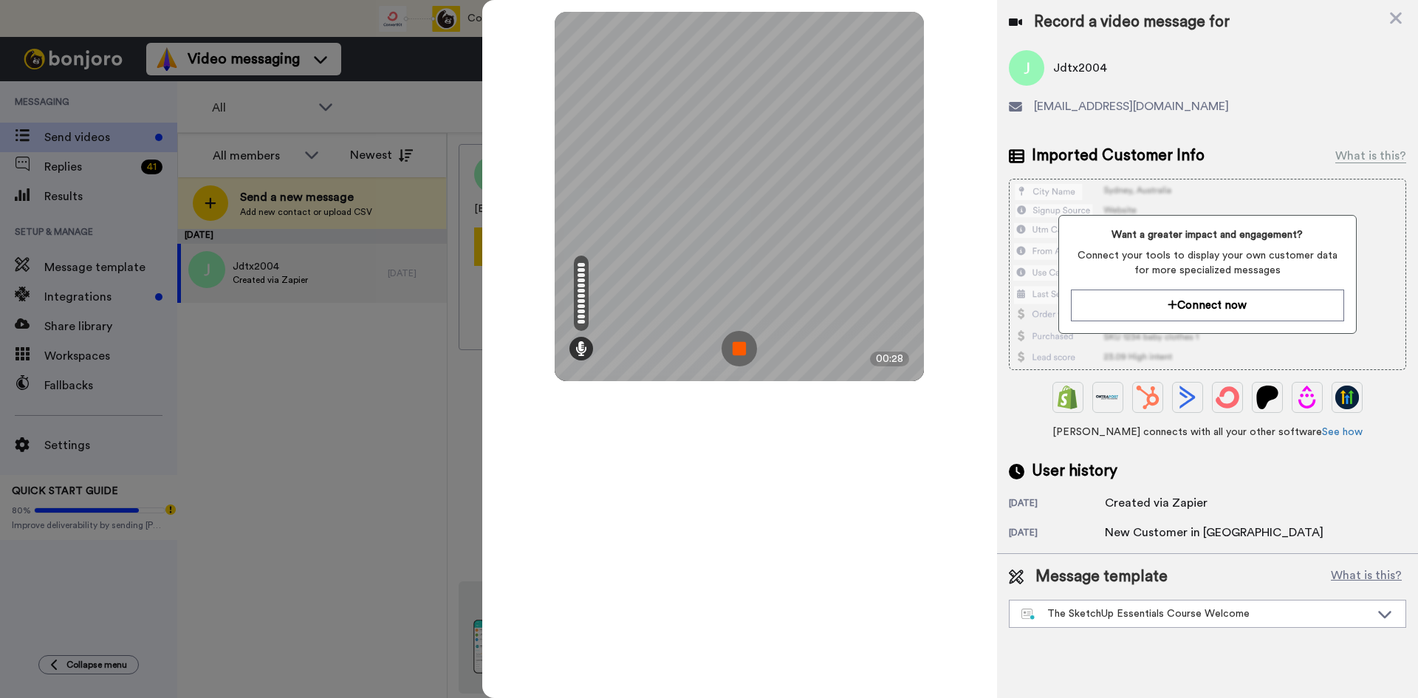
click at [790, 409] on div "Mirrored Redo 3 00:28" at bounding box center [739, 349] width 515 height 698
click at [744, 352] on img at bounding box center [739, 348] width 35 height 35
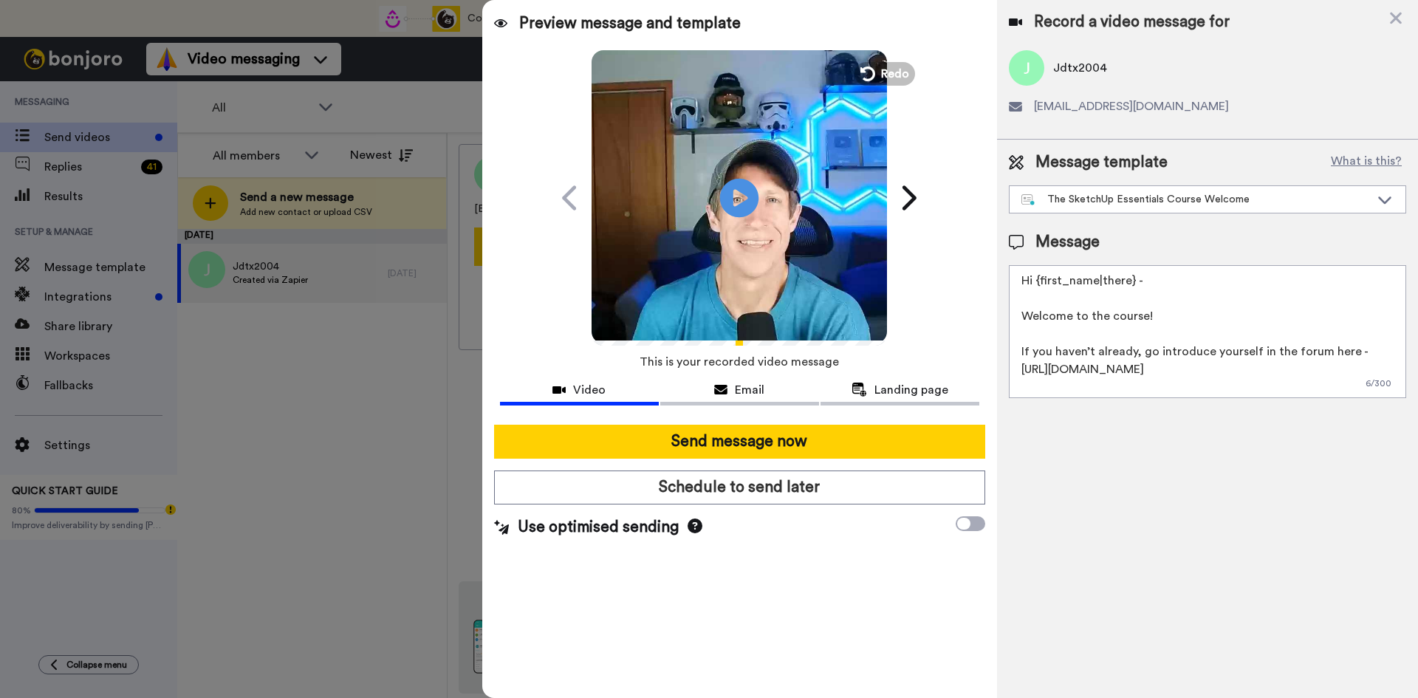
click at [738, 188] on icon at bounding box center [739, 197] width 39 height 39
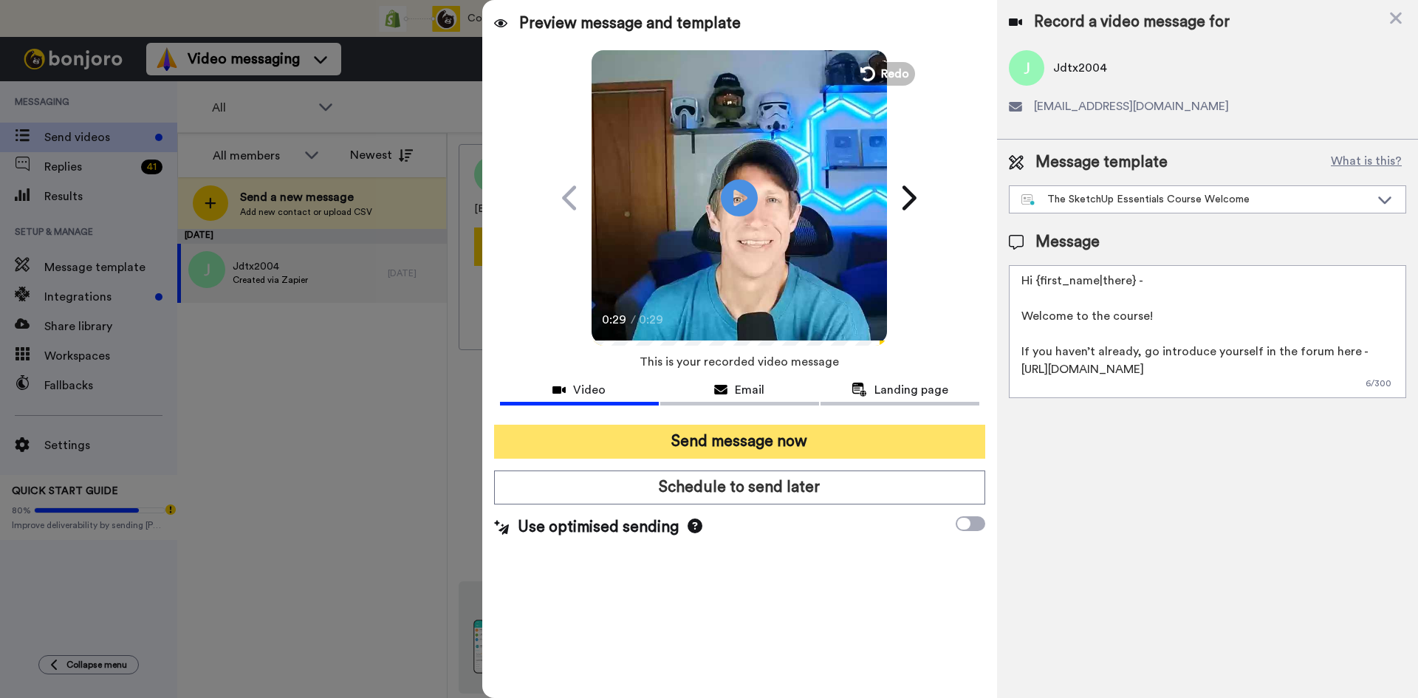
click at [749, 446] on button "Send message now" at bounding box center [739, 442] width 491 height 34
